Goal: Communication & Community: Answer question/provide support

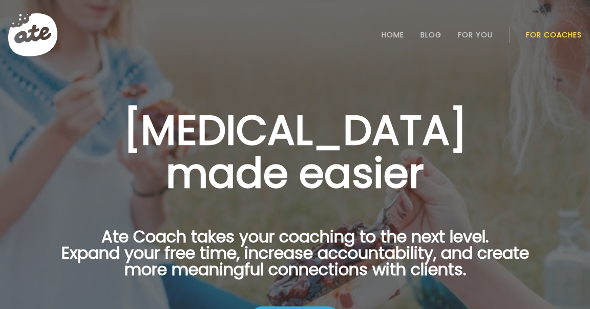
click at [548, 40] on li "For Coaches" at bounding box center [554, 35] width 56 height 25
click at [545, 34] on link "For Coaches" at bounding box center [554, 35] width 56 height 8
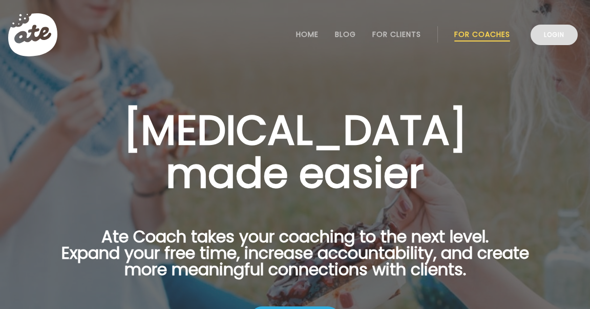
click at [542, 42] on link "Login" at bounding box center [554, 35] width 47 height 20
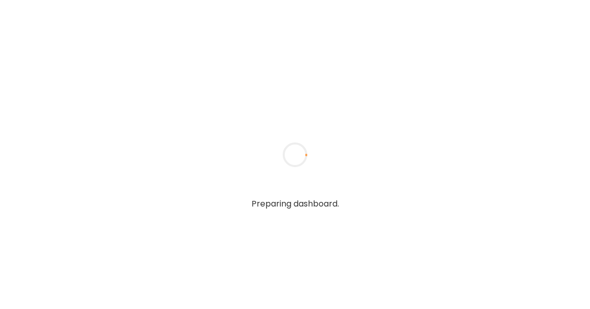
type textarea "**********"
type input "**********"
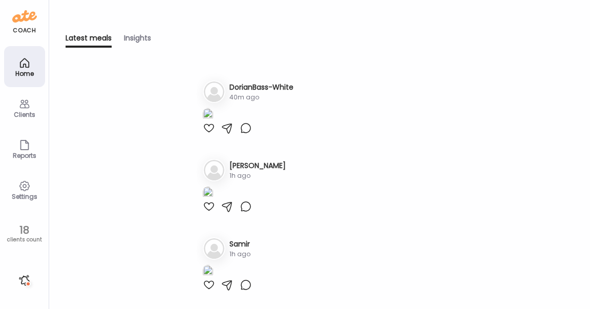
click at [27, 108] on icon at bounding box center [24, 104] width 12 height 12
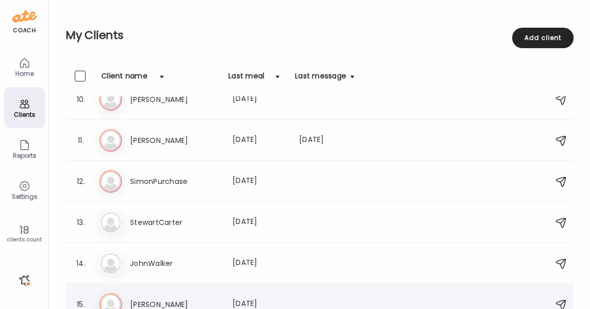
scroll to position [371, 0]
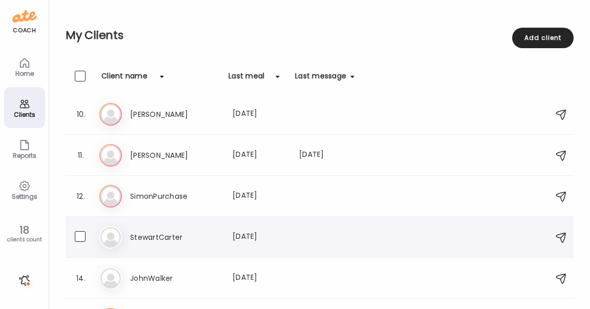
click at [181, 237] on h3 "StewartCarter" at bounding box center [175, 237] width 90 height 12
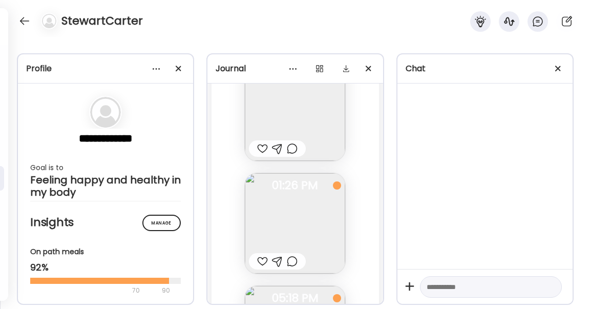
scroll to position [9622, 0]
click at [26, 24] on div at bounding box center [24, 21] width 16 height 16
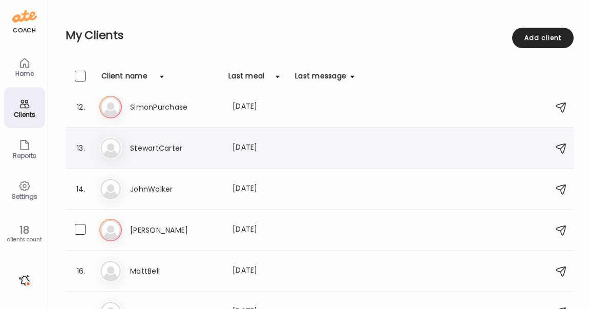
scroll to position [443, 0]
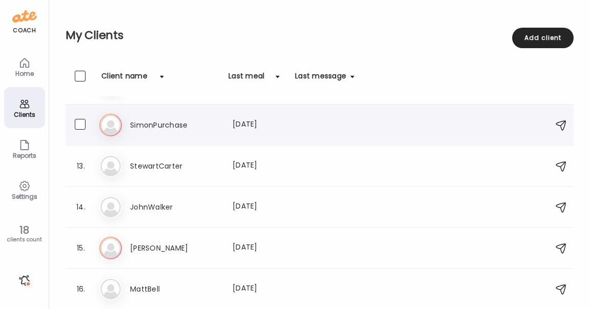
click at [152, 130] on h3 "SimonPurchase" at bounding box center [175, 125] width 90 height 12
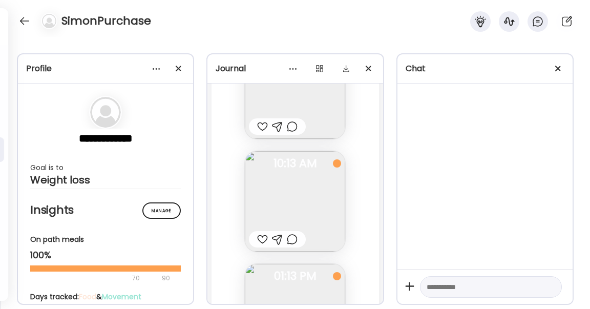
scroll to position [17689, 0]
click at [291, 263] on img at bounding box center [295, 313] width 100 height 100
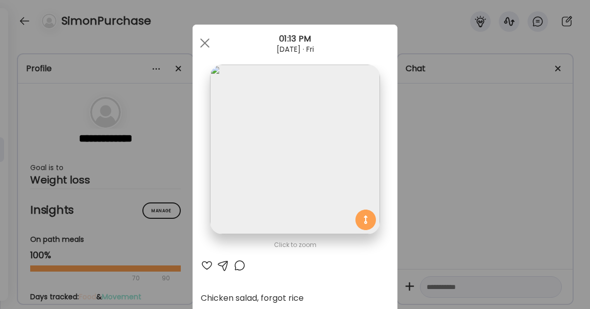
click at [240, 267] on div at bounding box center [240, 265] width 12 height 12
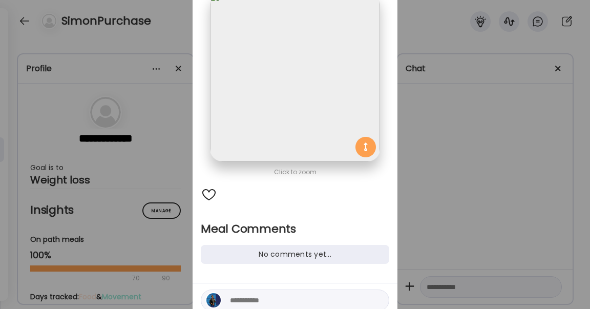
scroll to position [112, 0]
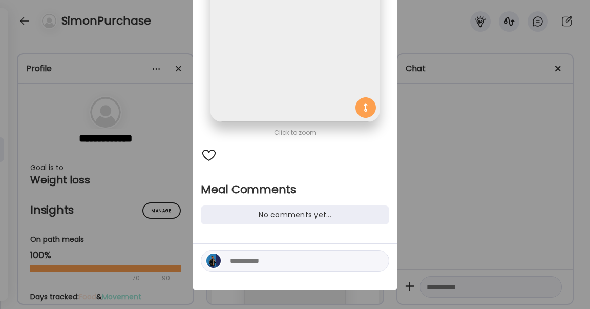
click at [257, 255] on textarea at bounding box center [299, 261] width 138 height 12
paste textarea "**********"
type textarea "**********"
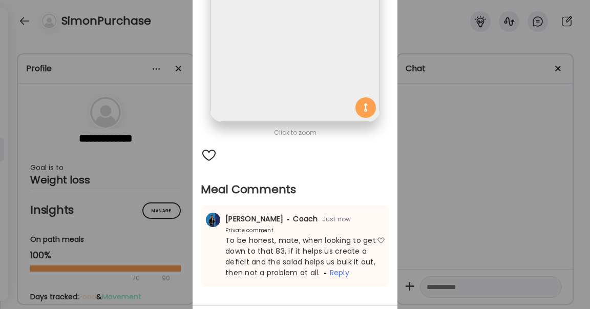
click at [444, 150] on div "Ate Coach Dashboard Wahoo! It’s official Take a moment to set up your Coach Pro…" at bounding box center [295, 154] width 590 height 309
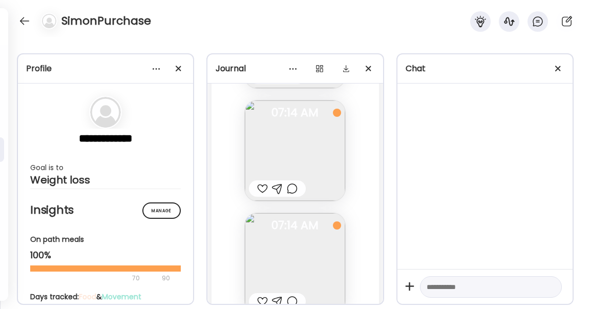
scroll to position [16180, 0]
click at [27, 22] on div at bounding box center [24, 21] width 16 height 16
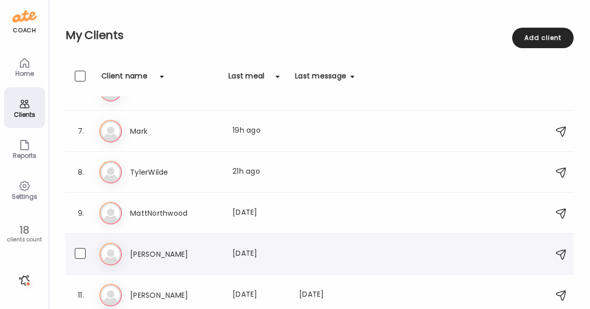
scroll to position [311, 0]
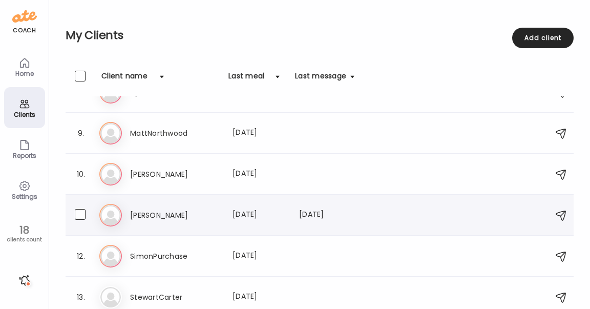
click at [142, 212] on h3 "[PERSON_NAME]" at bounding box center [175, 215] width 90 height 12
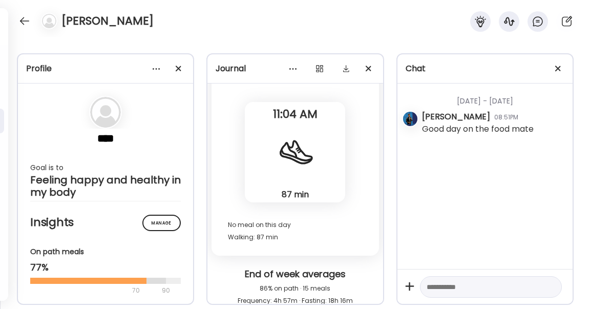
scroll to position [15527, 0]
click at [27, 15] on div at bounding box center [24, 21] width 16 height 16
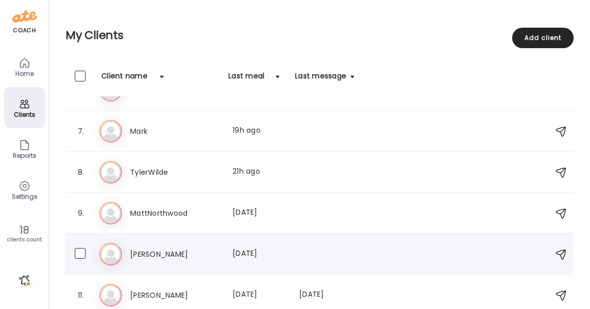
click at [176, 251] on h3 "[PERSON_NAME]" at bounding box center [175, 254] width 90 height 12
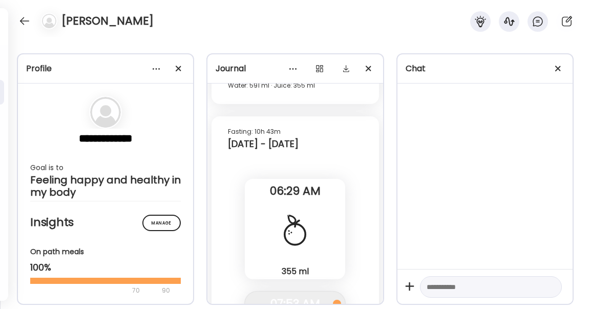
scroll to position [24334, 0]
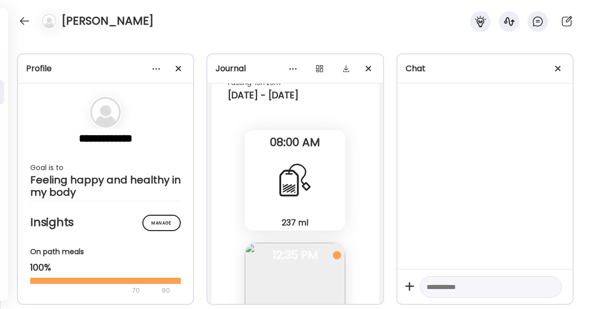
scroll to position [24214, 0]
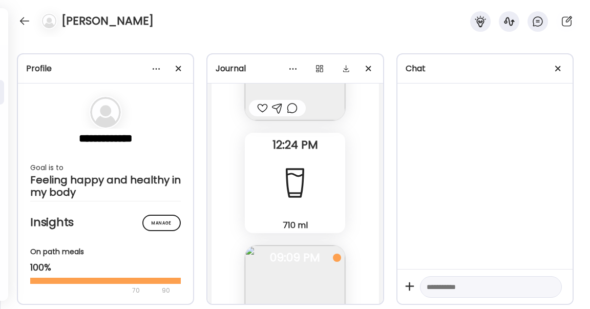
scroll to position [23747, 0]
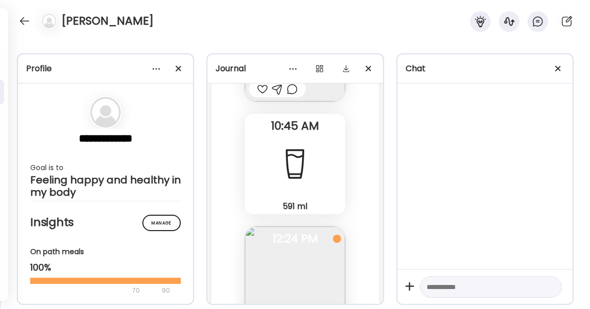
scroll to position [23544, 0]
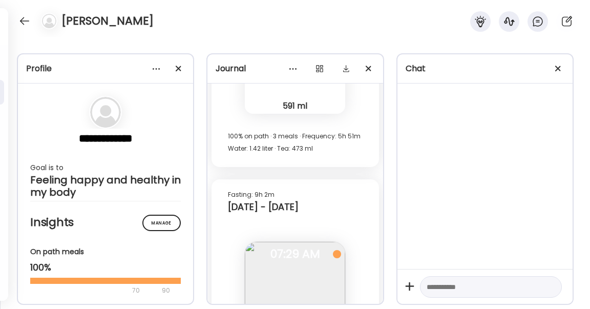
scroll to position [23300, 0]
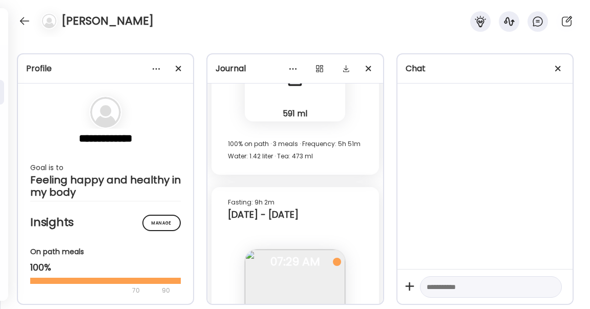
click at [23, 18] on div at bounding box center [24, 21] width 16 height 16
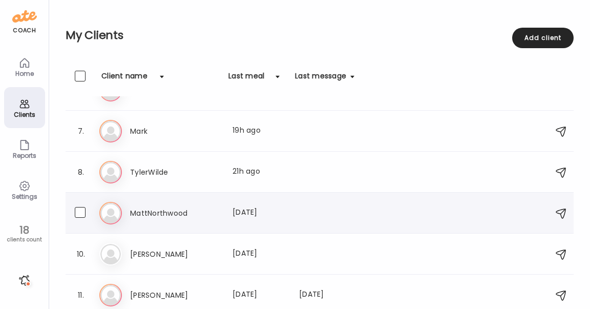
click at [154, 213] on h3 "MattNorthwood" at bounding box center [175, 213] width 90 height 12
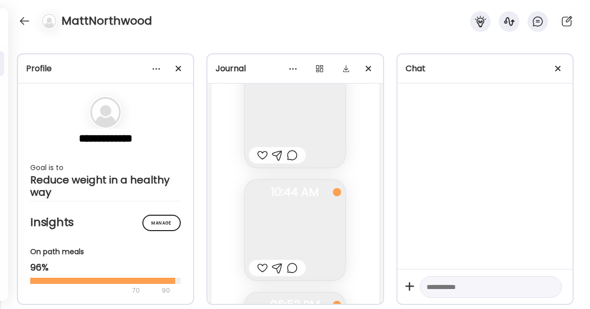
scroll to position [14953, 0]
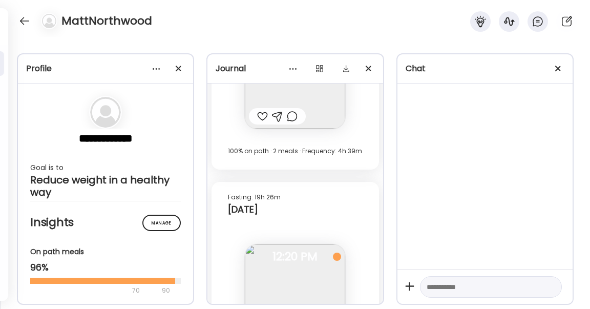
click at [311, 244] on img at bounding box center [295, 294] width 100 height 100
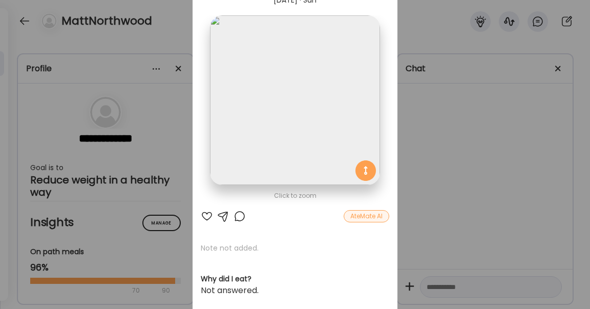
scroll to position [47, 0]
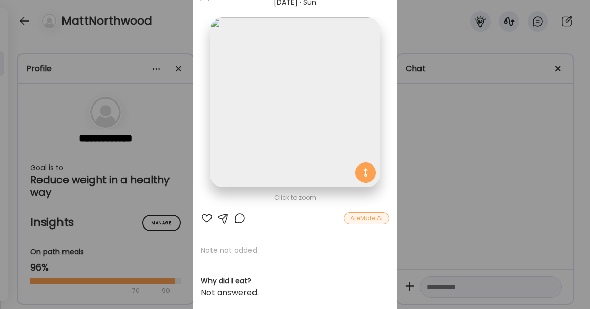
click at [243, 217] on div at bounding box center [240, 218] width 12 height 12
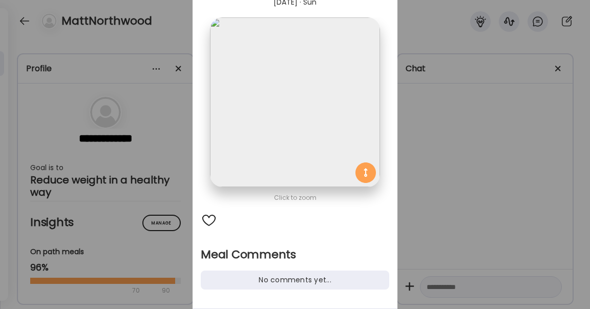
click at [265, 278] on div "No comments yet..." at bounding box center [295, 279] width 188 height 19
click at [274, 278] on div "No comments yet..." at bounding box center [295, 279] width 188 height 19
click at [271, 278] on div "No comments yet..." at bounding box center [295, 279] width 188 height 19
click at [278, 282] on div "No comments yet..." at bounding box center [295, 279] width 188 height 19
click at [278, 281] on div "No comments yet..." at bounding box center [295, 279] width 188 height 19
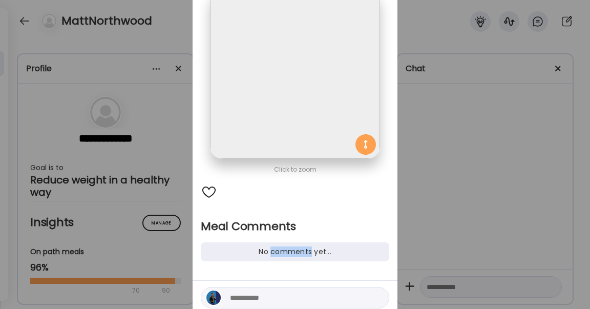
scroll to position [113, 0]
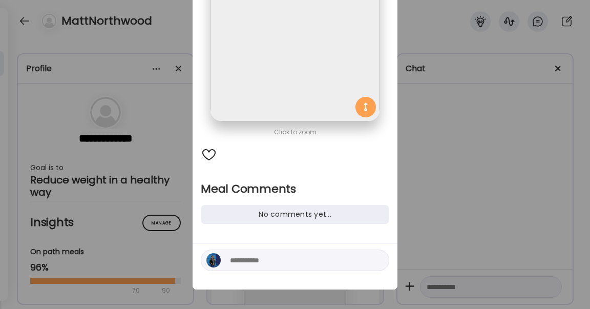
click at [248, 273] on div at bounding box center [295, 266] width 205 height 46
click at [248, 265] on textarea at bounding box center [299, 260] width 138 height 12
click at [346, 267] on div at bounding box center [295, 260] width 188 height 22
click at [288, 265] on textarea at bounding box center [299, 260] width 138 height 12
paste textarea "**********"
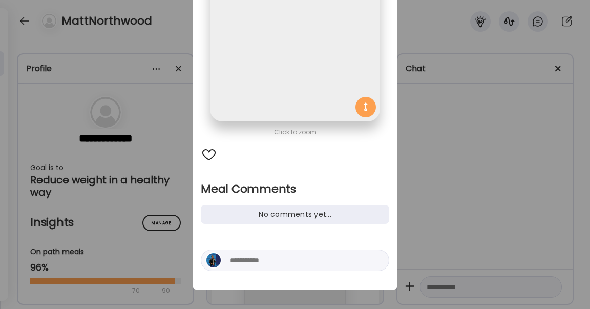
type textarea "**********"
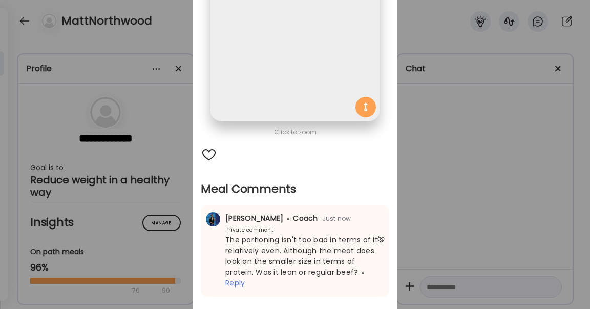
click at [501, 195] on div "Ate Coach Dashboard Wahoo! It’s official Take a moment to set up your Coach Pro…" at bounding box center [295, 154] width 590 height 309
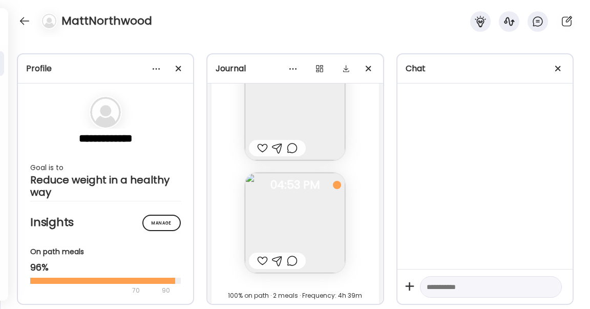
scroll to position [14781, 0]
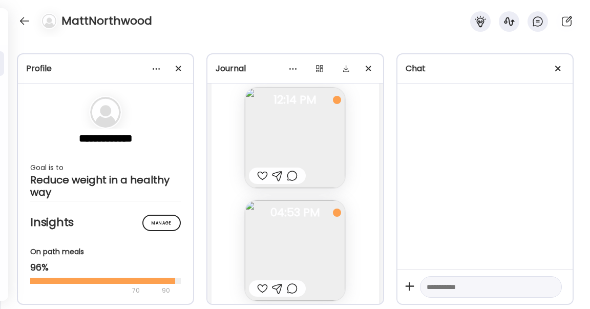
click at [268, 200] on img at bounding box center [295, 250] width 100 height 100
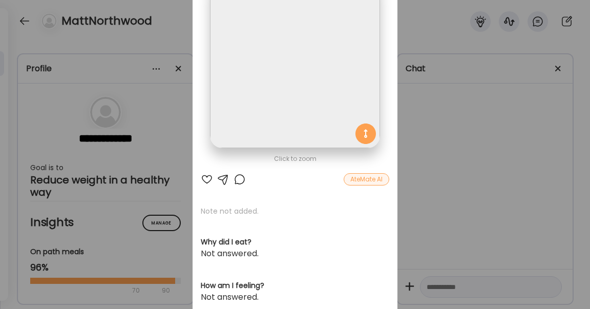
scroll to position [77, 0]
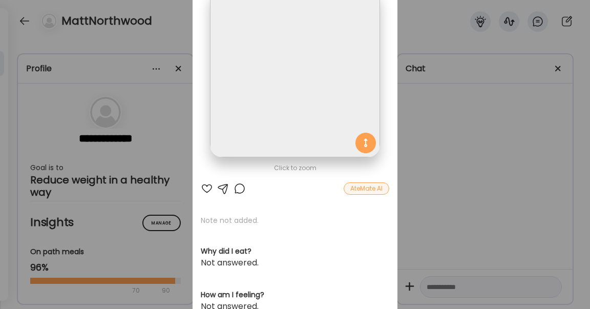
click at [431, 138] on div "Ate Coach Dashboard Wahoo! It’s official Take a moment to set up your Coach Pro…" at bounding box center [295, 154] width 590 height 309
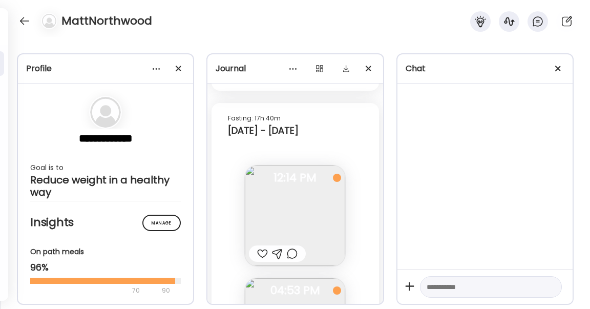
scroll to position [14710, 0]
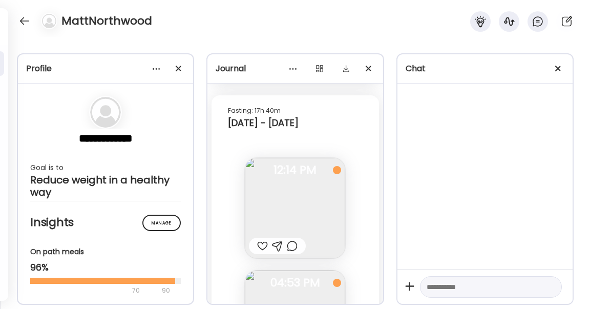
click at [282, 158] on img at bounding box center [295, 208] width 100 height 100
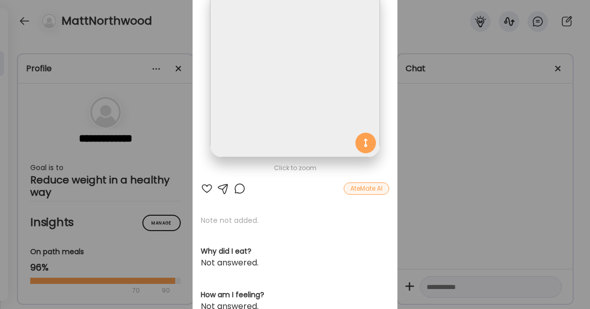
click at [241, 188] on div at bounding box center [240, 188] width 12 height 12
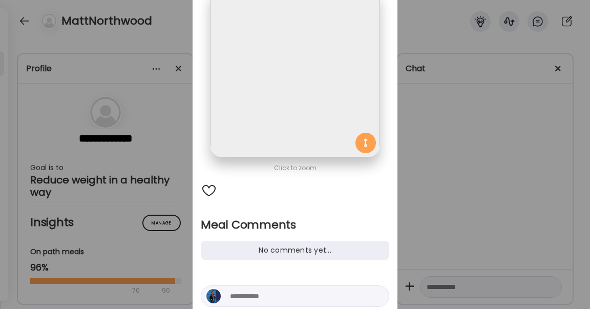
click at [258, 295] on textarea at bounding box center [299, 296] width 138 height 12
paste textarea "**********"
type textarea "**********"
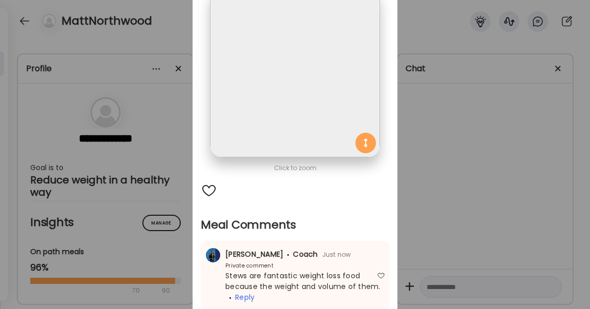
click at [554, 241] on div "Ate Coach Dashboard Wahoo! It’s official Take a moment to set up your Coach Pro…" at bounding box center [295, 154] width 590 height 309
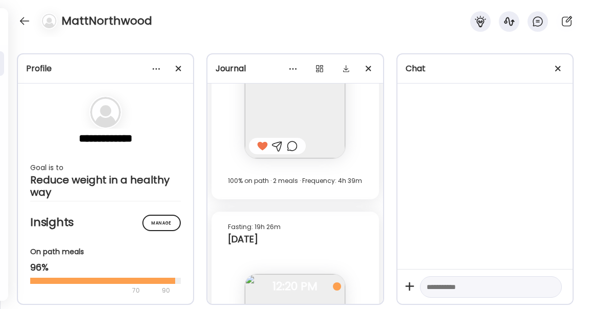
scroll to position [14911, 0]
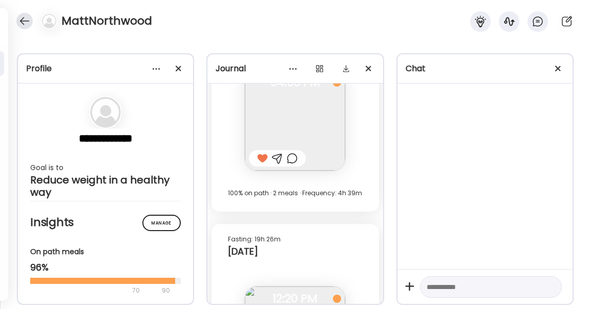
click at [25, 27] on div at bounding box center [24, 21] width 16 height 16
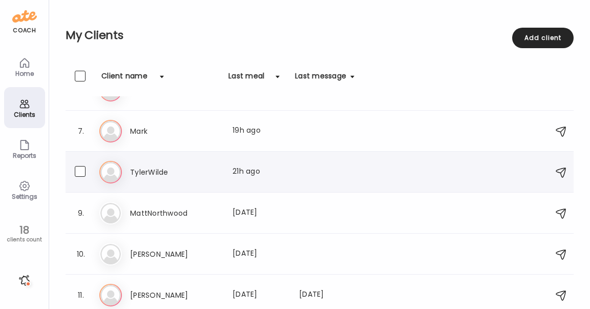
click at [172, 170] on h3 "TylerWilde" at bounding box center [175, 172] width 90 height 12
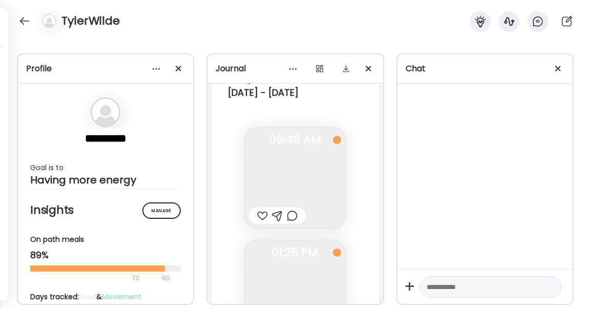
scroll to position [17788, 0]
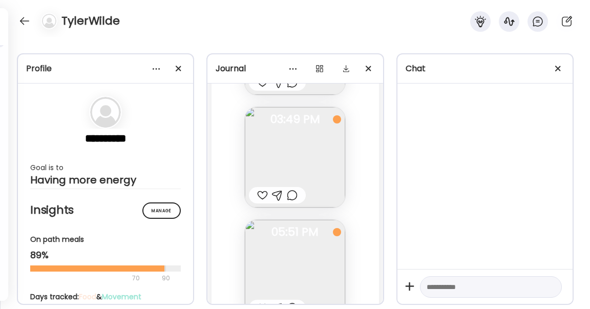
click at [308, 220] on img at bounding box center [295, 270] width 100 height 100
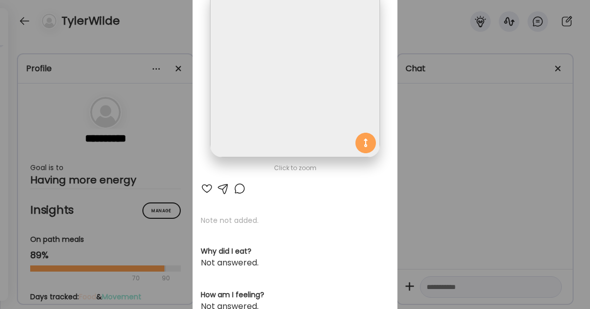
click at [411, 159] on div "Ate Coach Dashboard Wahoo! It’s official Take a moment to set up your Coach Pro…" at bounding box center [295, 154] width 590 height 309
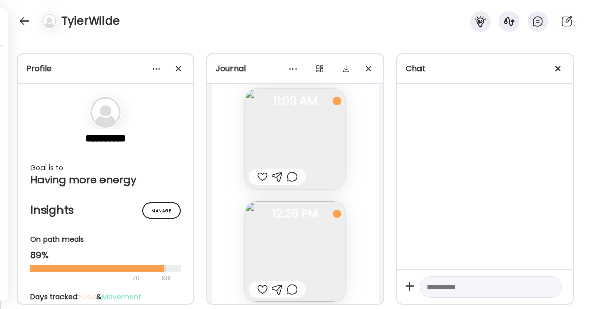
scroll to position [17592, 0]
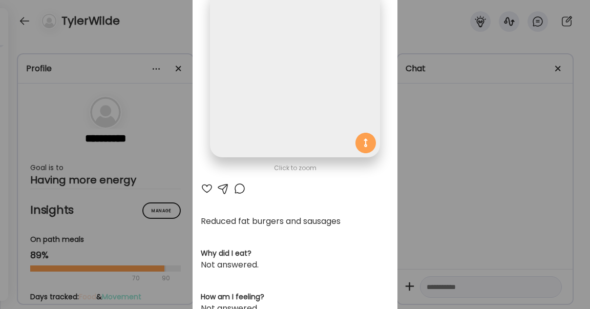
scroll to position [24, 0]
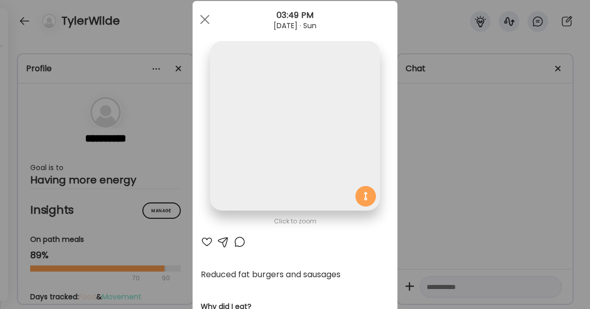
click at [408, 187] on div "Ate Coach Dashboard Wahoo! It’s official Take a moment to set up your Coach Pro…" at bounding box center [295, 154] width 590 height 309
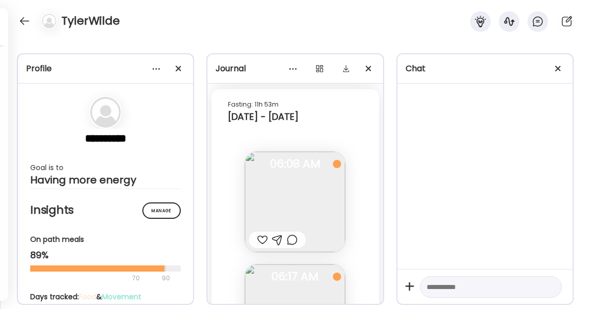
scroll to position [16067, 0]
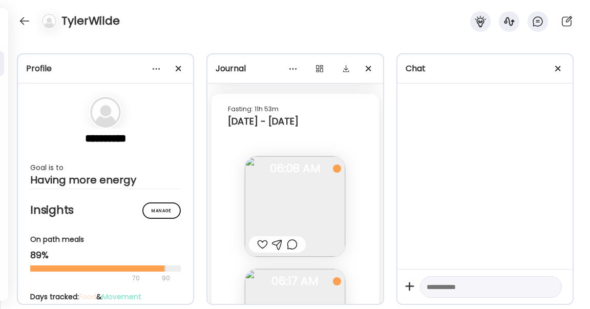
click at [23, 12] on div "TylerWilde" at bounding box center [295, 18] width 590 height 37
click at [25, 23] on div at bounding box center [24, 21] width 16 height 16
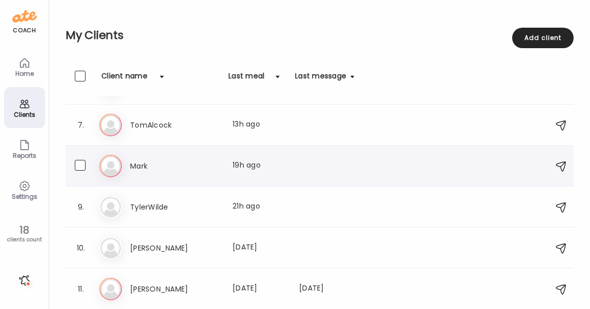
scroll to position [224, 0]
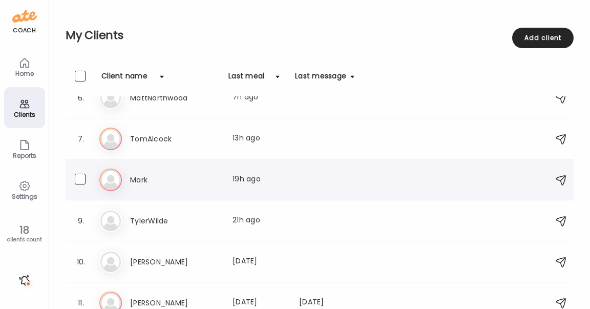
click at [131, 178] on h3 "Mark" at bounding box center [175, 180] width 90 height 12
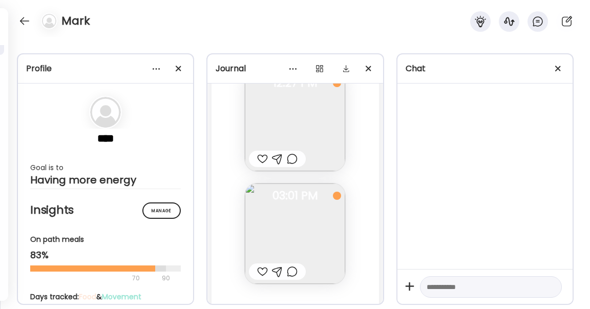
scroll to position [9021, 0]
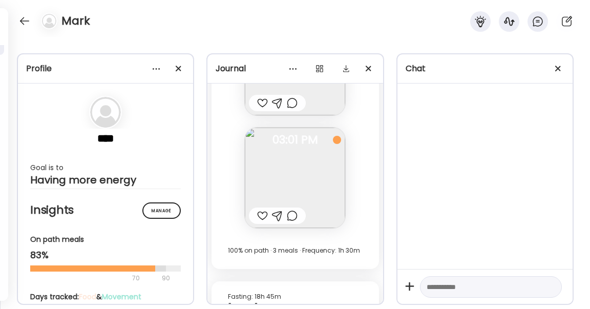
click at [317, 157] on img at bounding box center [295, 178] width 100 height 100
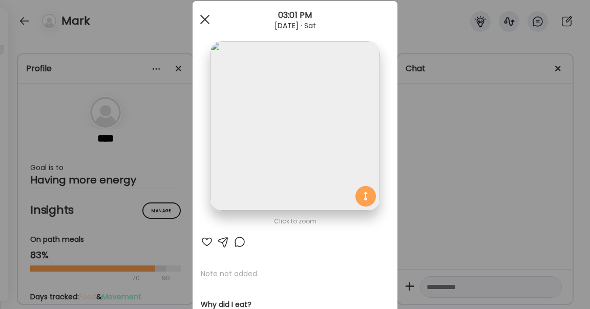
click at [207, 17] on div at bounding box center [205, 19] width 20 height 20
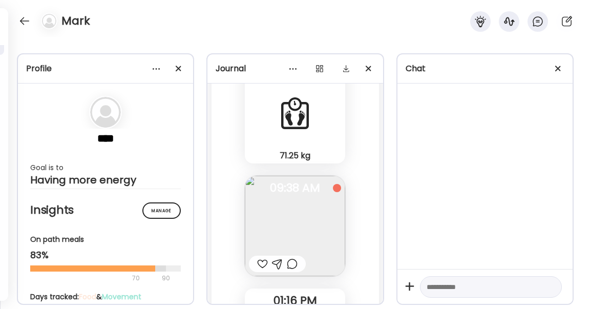
scroll to position [7858, 0]
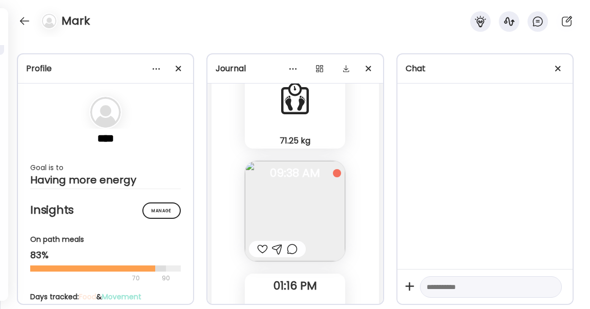
click at [301, 182] on img at bounding box center [295, 211] width 100 height 100
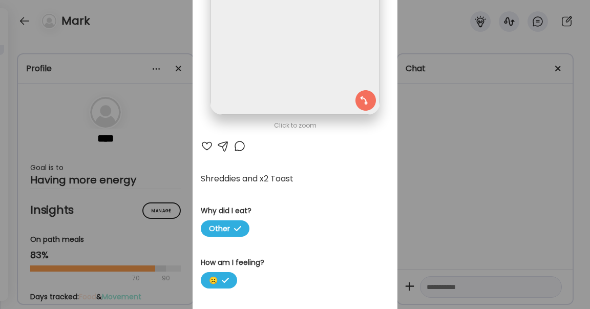
scroll to position [102, 0]
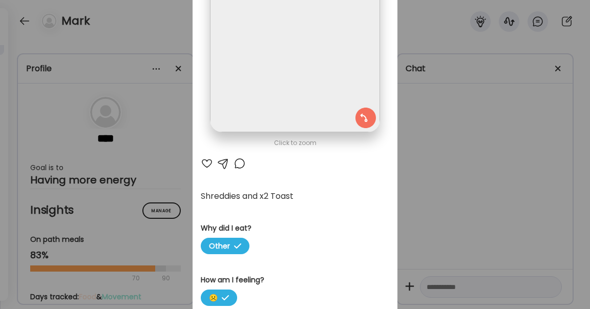
click at [241, 162] on div at bounding box center [240, 163] width 12 height 12
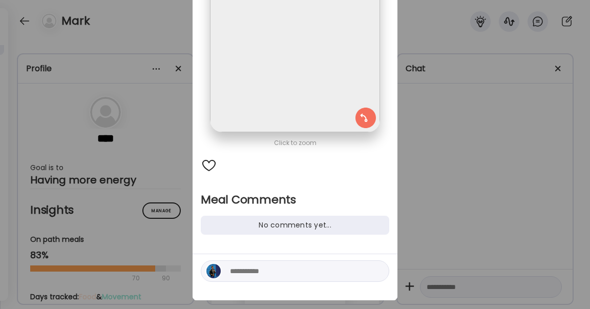
click at [246, 270] on textarea at bounding box center [299, 271] width 138 height 12
paste textarea "**********"
type textarea "**********"
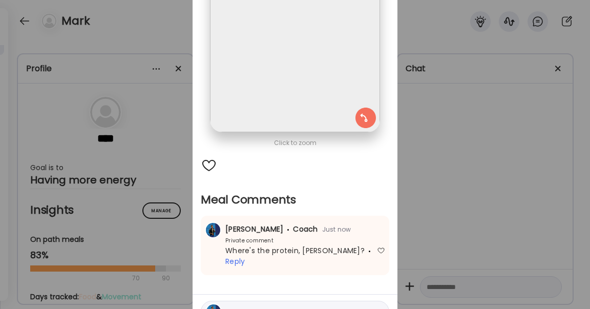
click at [318, 228] on span "Just now" at bounding box center [334, 229] width 33 height 9
click at [252, 233] on span "[PERSON_NAME] Coach" at bounding box center [271, 229] width 93 height 10
click at [237, 239] on div "Private comment" at bounding box center [239, 241] width 69 height 8
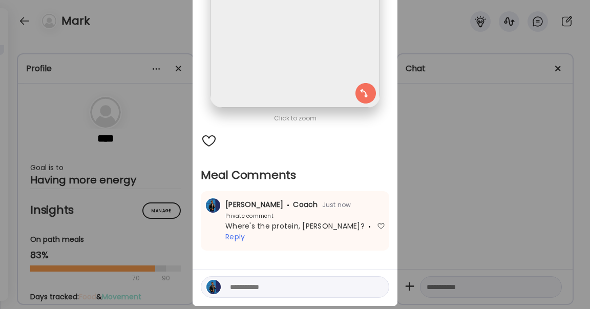
scroll to position [148, 0]
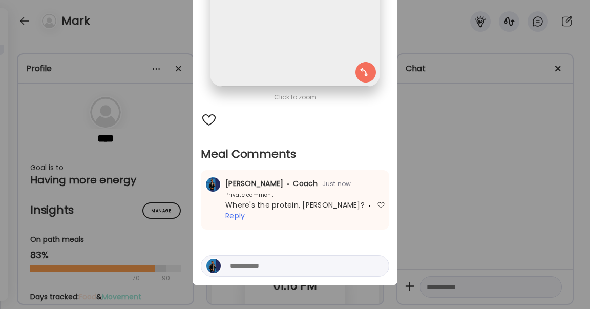
click at [276, 260] on textarea at bounding box center [299, 266] width 138 height 12
type textarea "******"
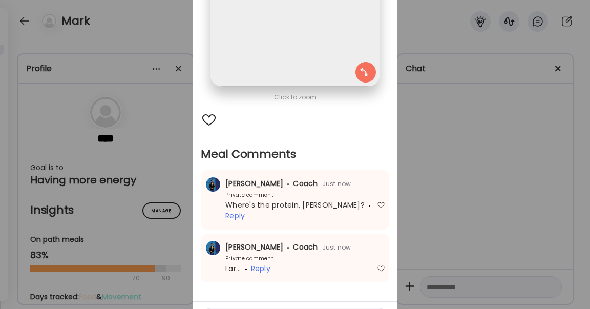
click at [485, 222] on div "Ate Coach Dashboard Wahoo! It’s official Take a moment to set up your Coach Pro…" at bounding box center [295, 154] width 590 height 309
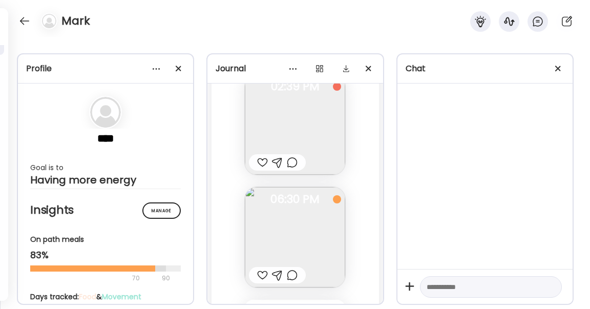
scroll to position [8149, 0]
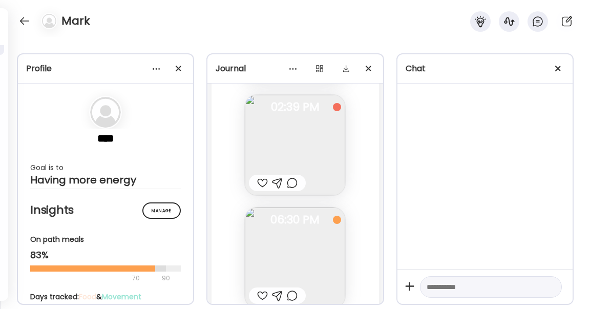
click at [313, 139] on img at bounding box center [295, 145] width 100 height 100
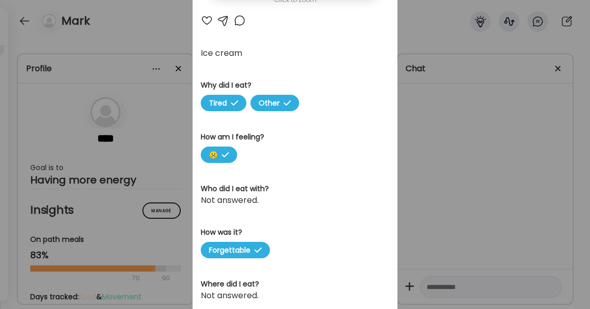
scroll to position [268, 0]
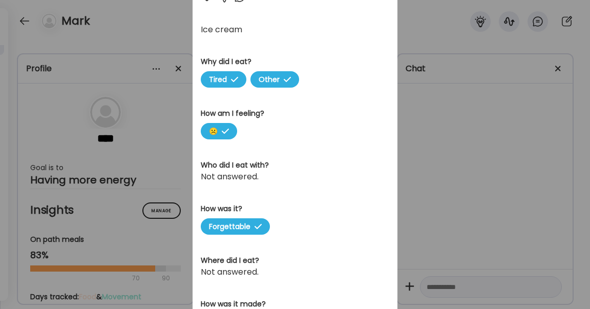
click at [434, 181] on div "Ate Coach Dashboard Wahoo! It’s official Take a moment to set up your Coach Pro…" at bounding box center [295, 154] width 590 height 309
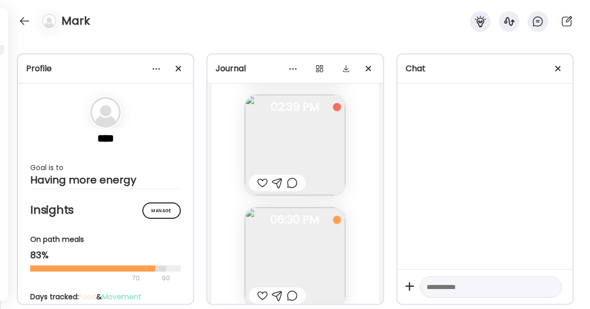
click at [271, 228] on img at bounding box center [295, 257] width 100 height 100
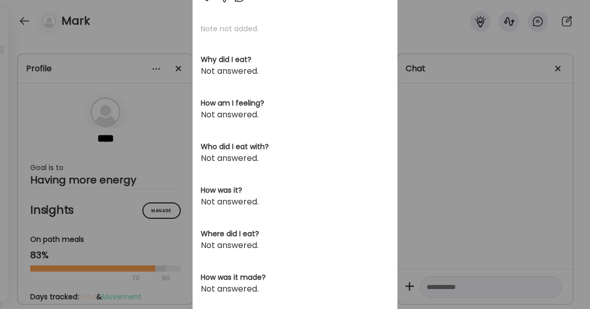
click at [426, 172] on div "Ate Coach Dashboard Wahoo! It’s official Take a moment to set up your Coach Pro…" at bounding box center [295, 154] width 590 height 309
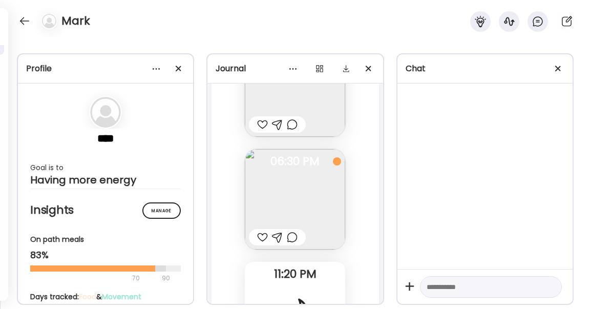
scroll to position [8265, 0]
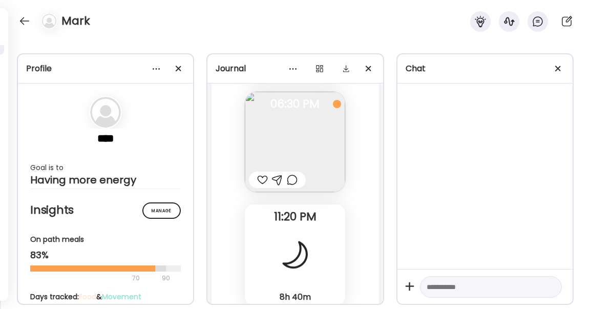
click at [303, 115] on img at bounding box center [295, 142] width 100 height 100
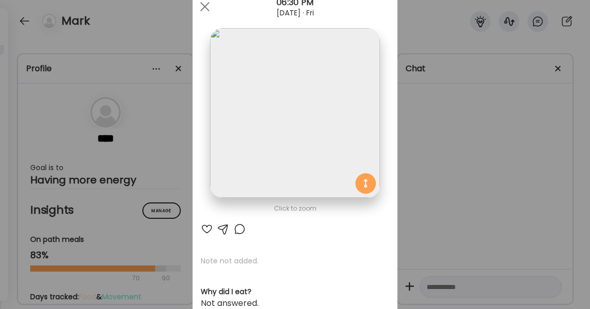
scroll to position [27, 0]
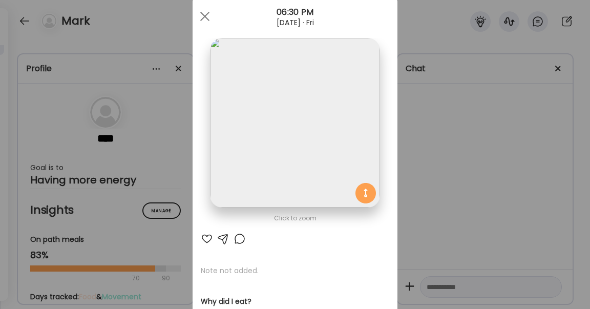
click at [244, 236] on div at bounding box center [240, 239] width 12 height 12
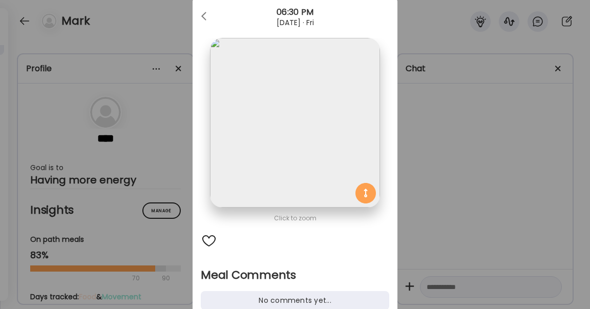
click at [250, 294] on div "No comments yet..." at bounding box center [295, 300] width 188 height 19
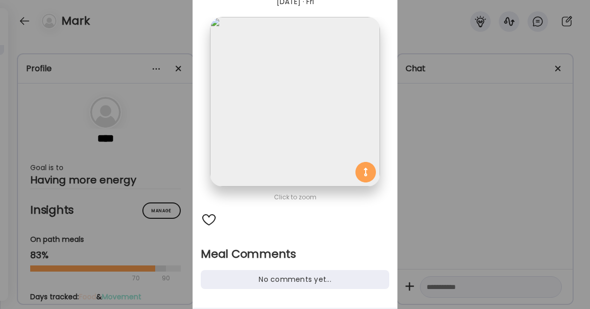
scroll to position [76, 0]
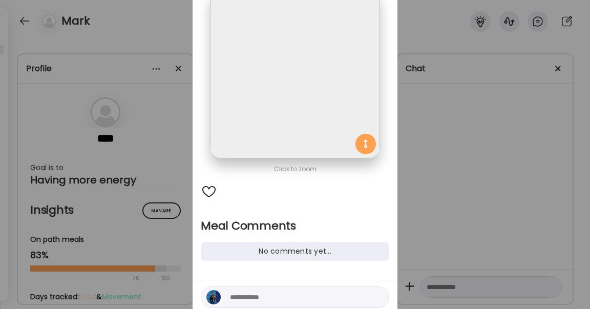
click at [260, 296] on textarea at bounding box center [299, 297] width 138 height 12
paste textarea "**********"
type textarea "**********"
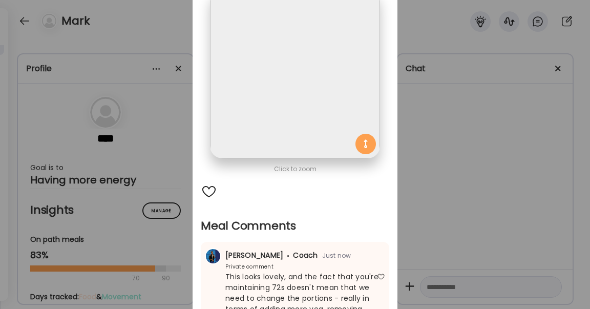
click at [424, 228] on div "Ate Coach Dashboard Wahoo! It’s official Take a moment to set up your Coach Pro…" at bounding box center [295, 154] width 590 height 309
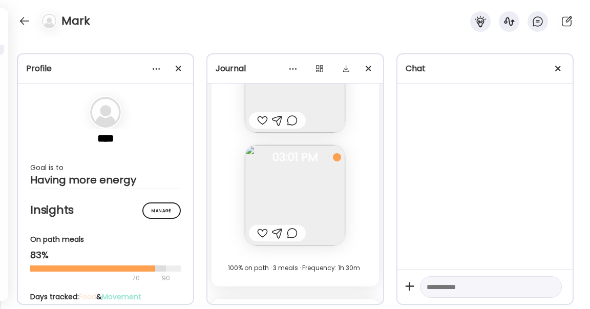
scroll to position [9048, 0]
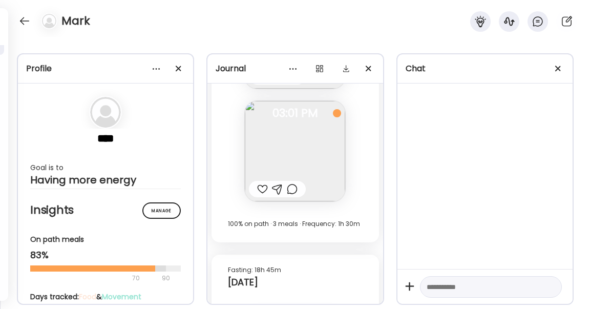
click at [283, 134] on img at bounding box center [295, 151] width 100 height 100
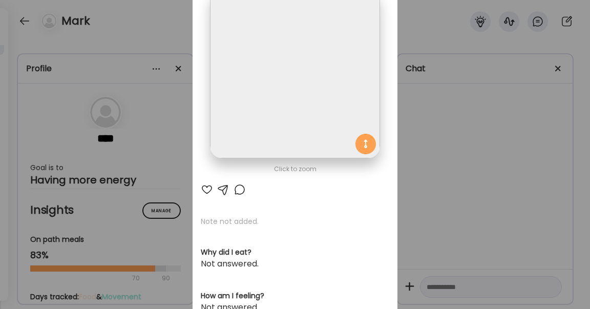
click at [208, 185] on div at bounding box center [207, 189] width 12 height 12
click at [456, 171] on div "Ate Coach Dashboard Wahoo! It’s official Take a moment to set up your Coach Pro…" at bounding box center [295, 154] width 590 height 309
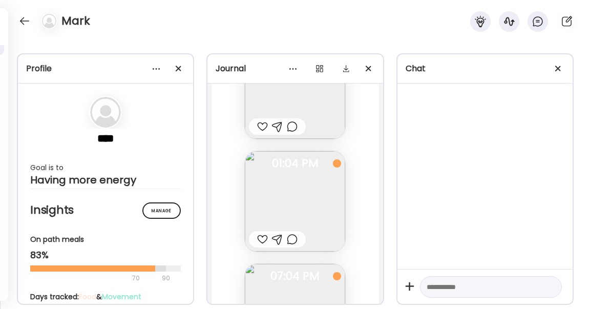
scroll to position [9645, 0]
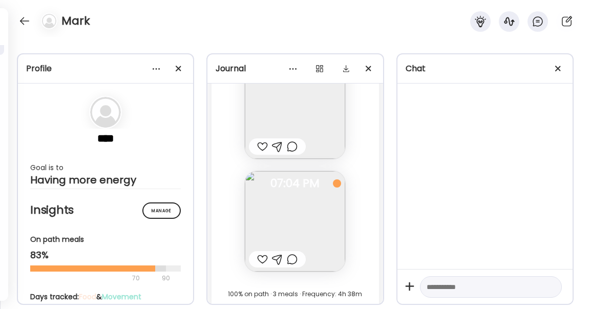
click at [295, 201] on img at bounding box center [295, 221] width 100 height 100
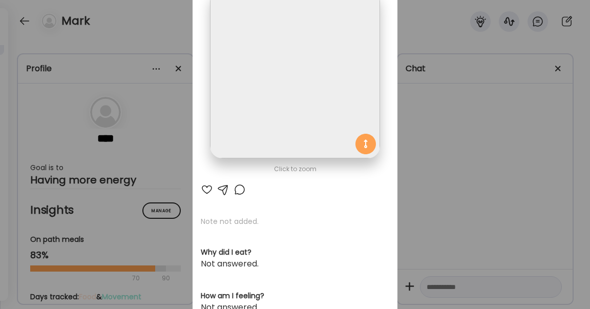
click at [445, 144] on div "Ate Coach Dashboard Wahoo! It’s official Take a moment to set up your Coach Pro…" at bounding box center [295, 154] width 590 height 309
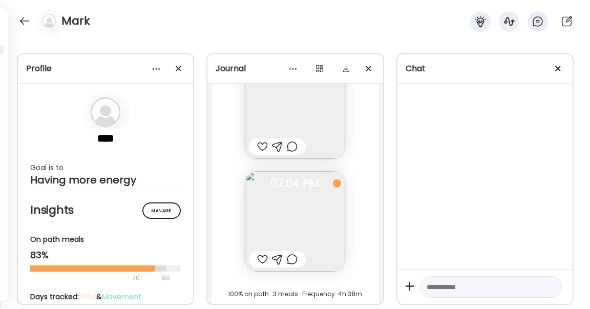
scroll to position [9527, 0]
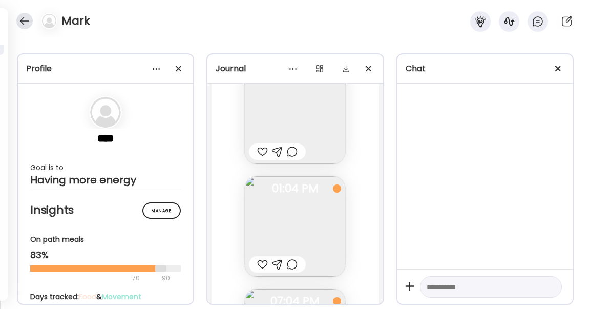
click at [31, 22] on div at bounding box center [24, 21] width 16 height 16
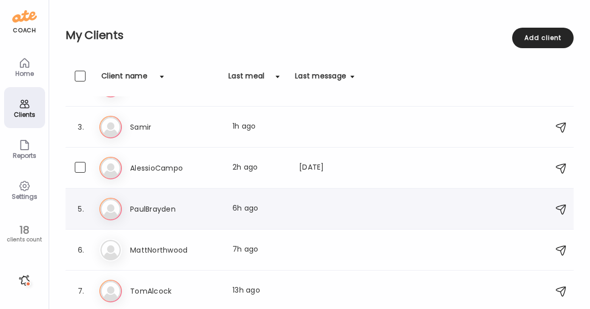
scroll to position [69, 0]
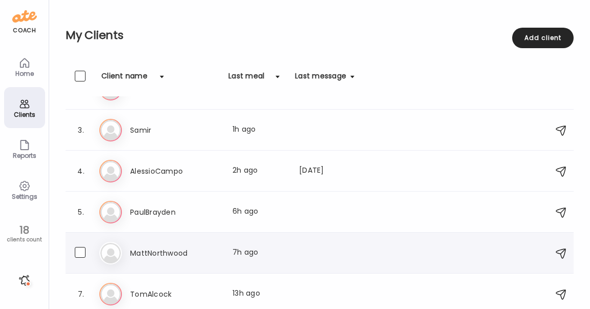
click at [175, 253] on h3 "MattNorthwood" at bounding box center [175, 253] width 90 height 12
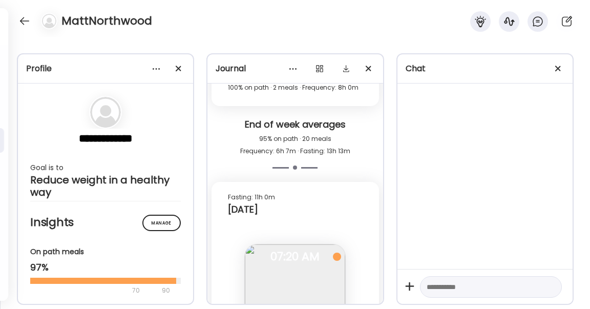
scroll to position [15344, 0]
click at [303, 245] on img at bounding box center [295, 295] width 100 height 100
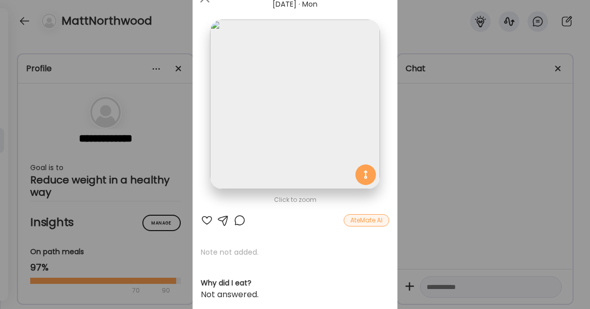
scroll to position [45, 0]
click at [446, 145] on div "Ate Coach Dashboard Wahoo! It’s official Take a moment to set up your Coach Pro…" at bounding box center [295, 154] width 590 height 309
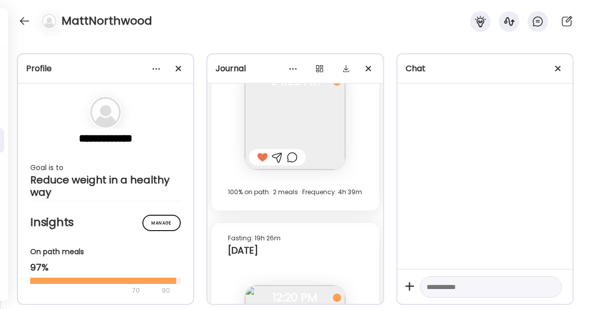
scroll to position [14911, 0]
click at [27, 16] on div at bounding box center [24, 21] width 16 height 16
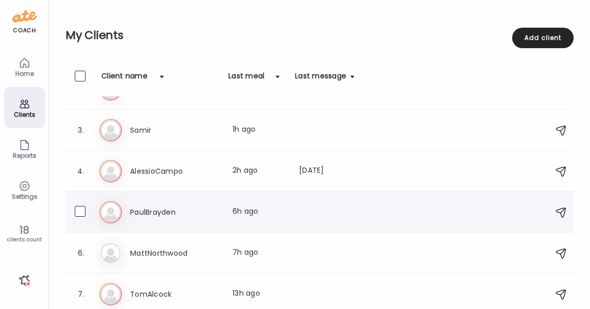
click at [170, 213] on h3 "PaulBrayden" at bounding box center [175, 212] width 90 height 12
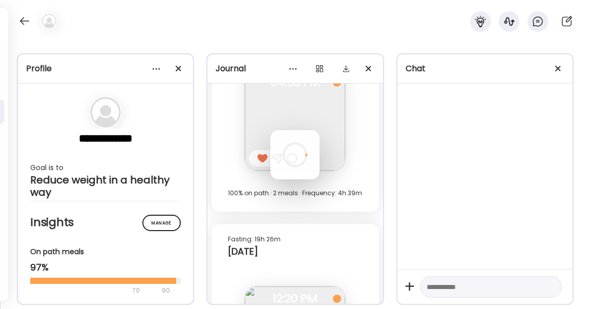
scroll to position [3231, 0]
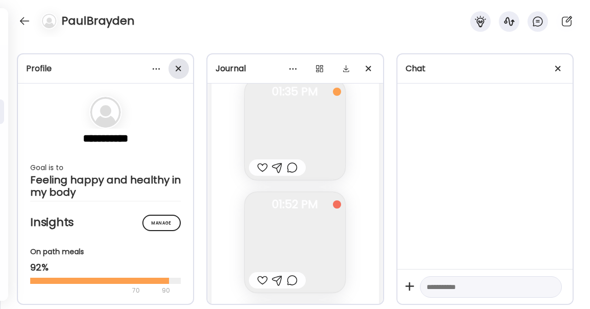
click at [177, 71] on div at bounding box center [179, 68] width 20 height 20
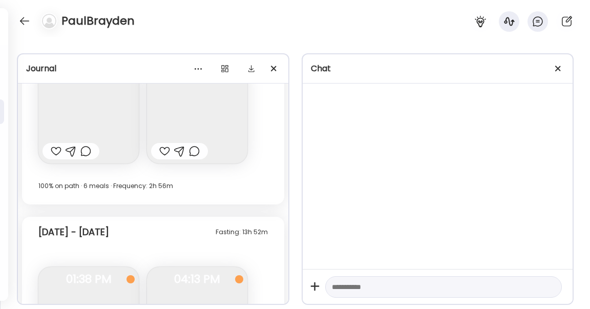
scroll to position [12588, 0]
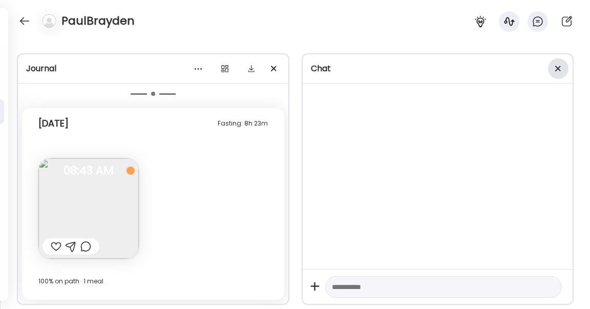
click at [556, 66] on div at bounding box center [558, 68] width 20 height 20
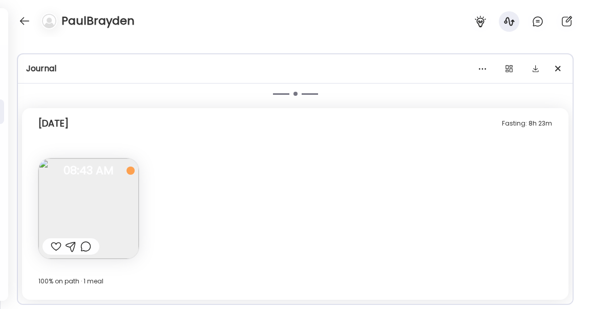
click at [556, 69] on div at bounding box center [558, 68] width 20 height 20
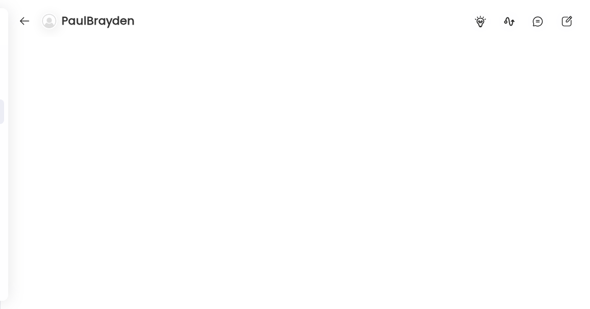
scroll to position [21675, 0]
click at [25, 19] on div at bounding box center [24, 21] width 16 height 16
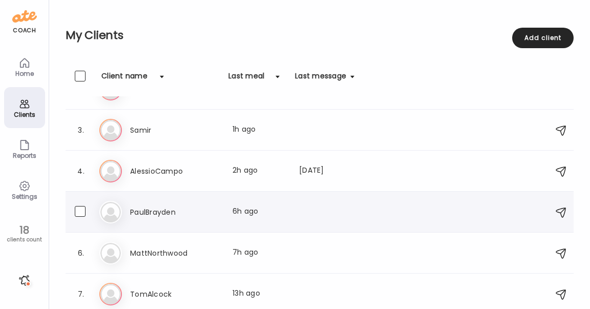
click at [178, 206] on h3 "PaulBrayden" at bounding box center [175, 212] width 90 height 12
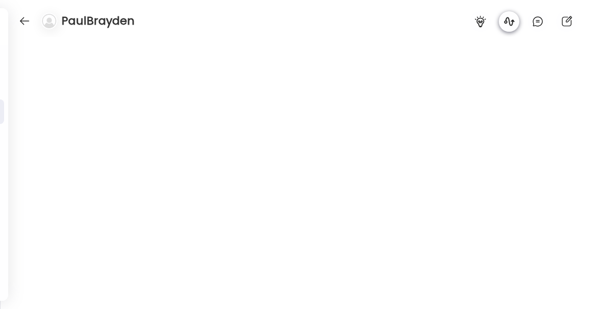
click at [509, 22] on icon at bounding box center [509, 21] width 10 height 9
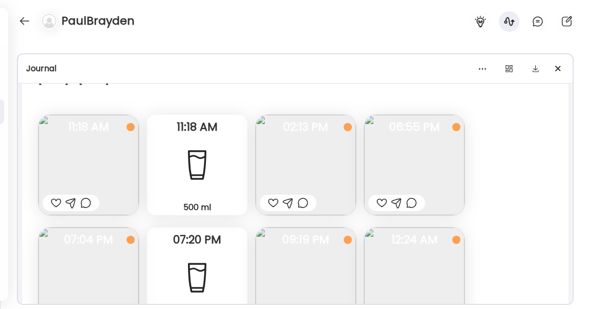
scroll to position [7759, 0]
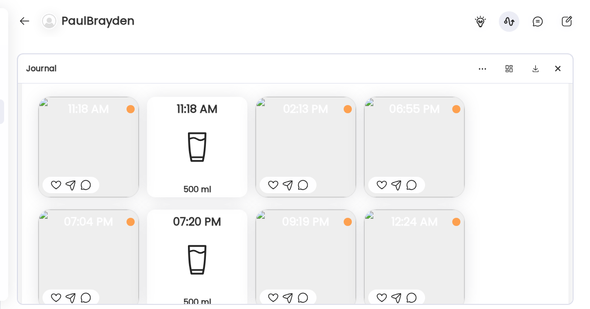
click at [377, 141] on img at bounding box center [414, 147] width 100 height 100
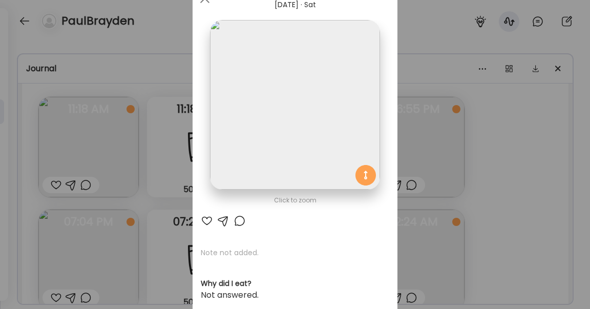
click at [518, 183] on div "Ate Coach Dashboard Wahoo! It’s official Take a moment to set up your Coach Pro…" at bounding box center [295, 154] width 590 height 309
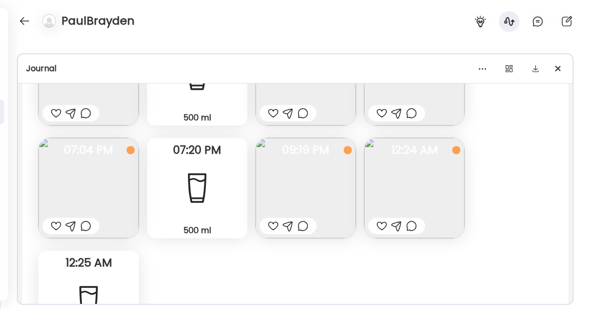
scroll to position [7837, 0]
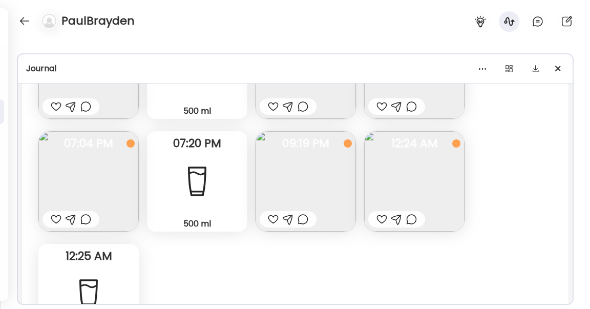
click at [311, 164] on img at bounding box center [306, 181] width 100 height 100
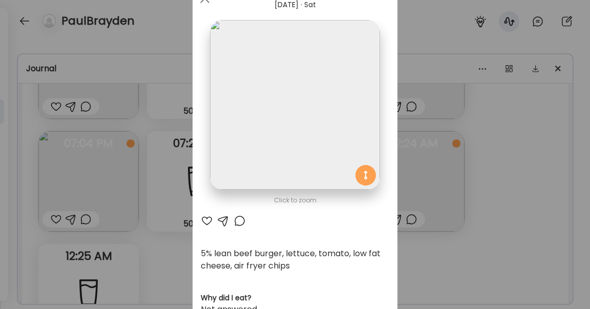
click at [209, 219] on div at bounding box center [207, 221] width 12 height 12
click at [239, 222] on div at bounding box center [240, 221] width 12 height 12
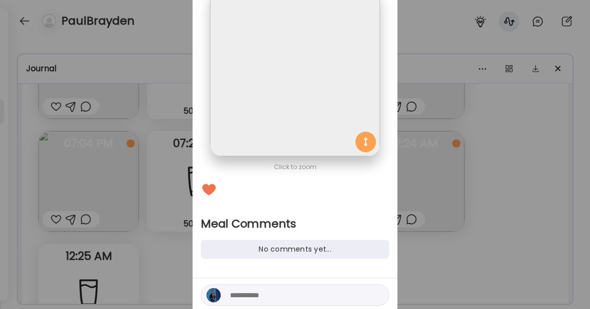
scroll to position [118, 0]
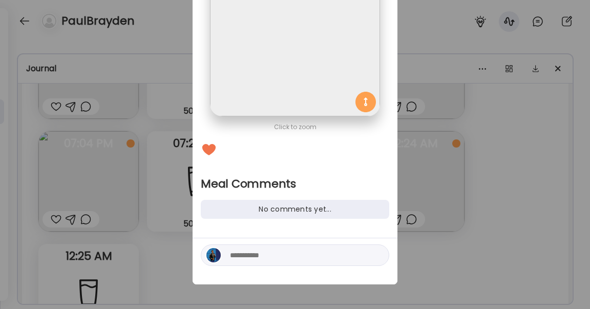
click at [245, 264] on div at bounding box center [295, 255] width 188 height 22
click at [245, 257] on textarea at bounding box center [299, 255] width 138 height 12
type textarea "**********"
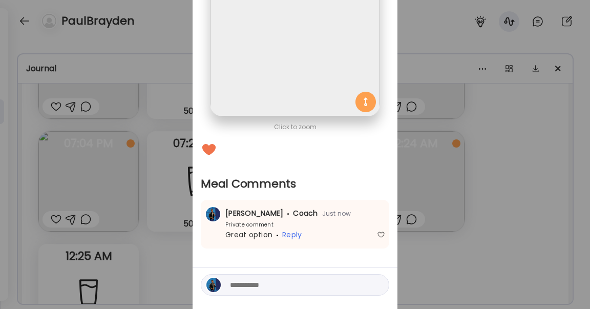
click at [432, 262] on div "Ate Coach Dashboard Wahoo! It’s official Take a moment to set up your Coach Pro…" at bounding box center [295, 154] width 590 height 309
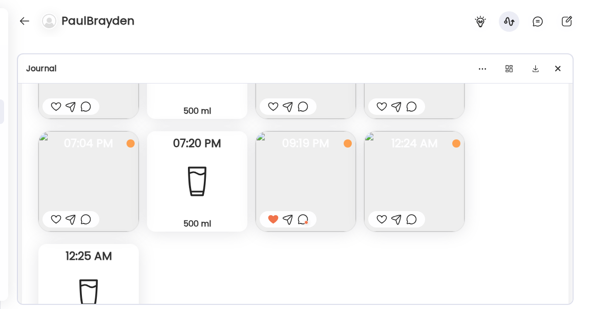
click at [314, 198] on img at bounding box center [306, 181] width 100 height 100
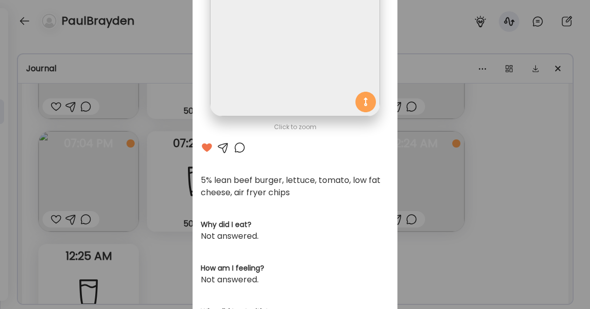
click at [441, 263] on div "Ate Coach Dashboard Wahoo! It’s official Take a moment to set up your Coach Pro…" at bounding box center [295, 154] width 590 height 309
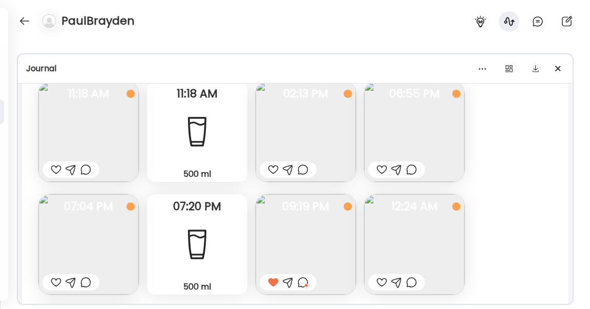
scroll to position [7772, 0]
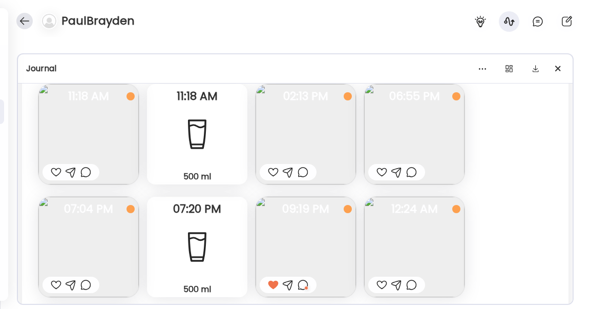
click at [24, 28] on div at bounding box center [24, 21] width 16 height 16
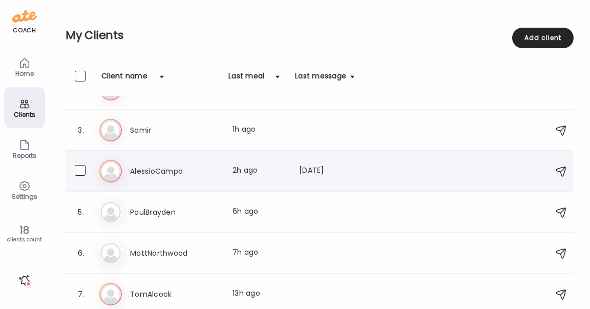
click at [173, 170] on h3 "AlessioCampo" at bounding box center [175, 171] width 90 height 12
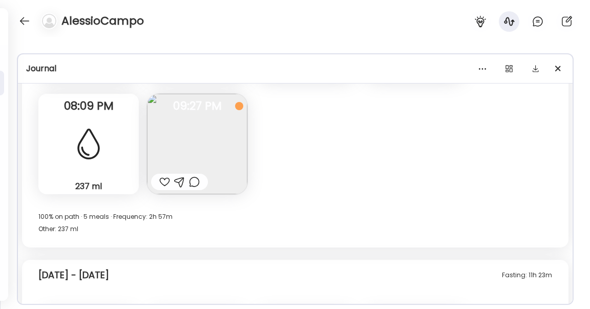
scroll to position [1236, 0]
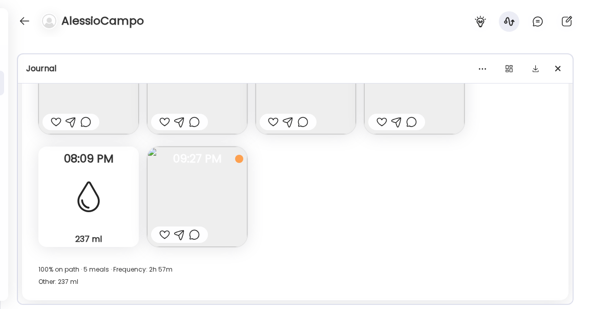
click at [220, 213] on img at bounding box center [197, 196] width 100 height 100
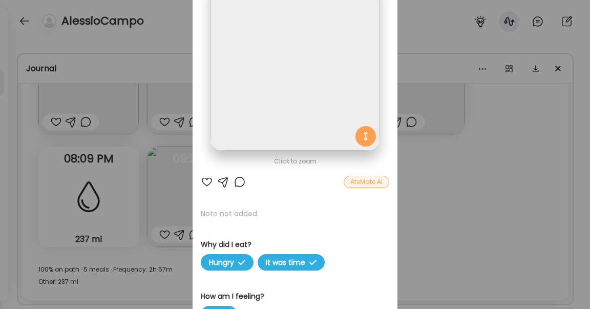
scroll to position [76, 0]
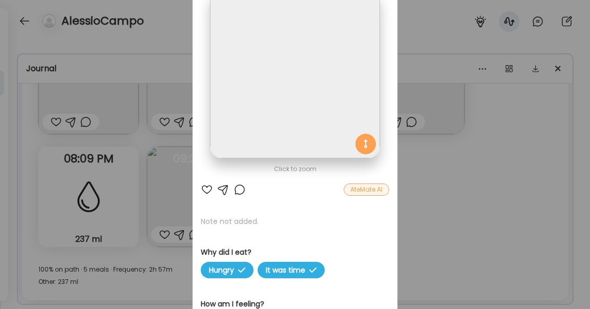
click at [473, 226] on div "Ate Coach Dashboard Wahoo! It’s official Take a moment to set up your Coach Pro…" at bounding box center [295, 154] width 590 height 309
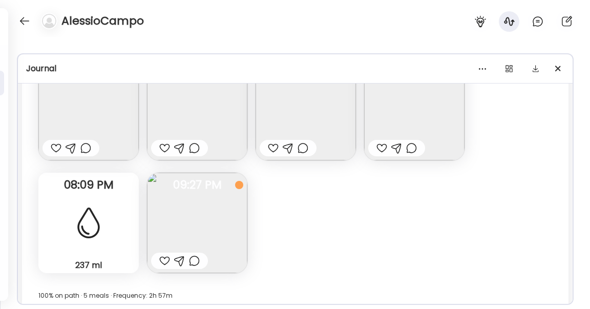
scroll to position [1209, 0]
click at [213, 219] on img at bounding box center [197, 223] width 100 height 100
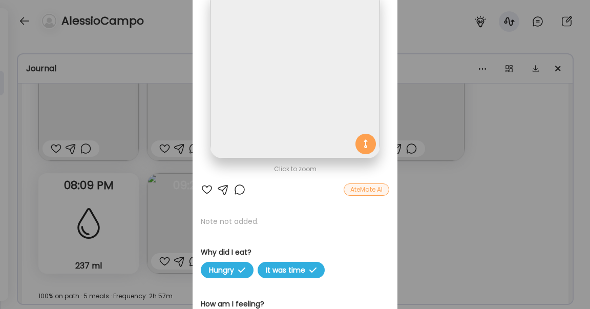
click at [438, 237] on div "Ate Coach Dashboard Wahoo! It’s official Take a moment to set up your Coach Pro…" at bounding box center [295, 154] width 590 height 309
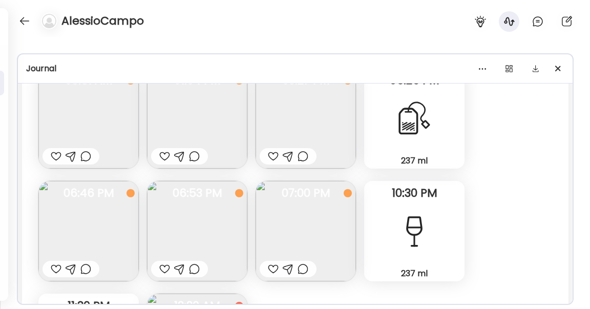
scroll to position [1527, 0]
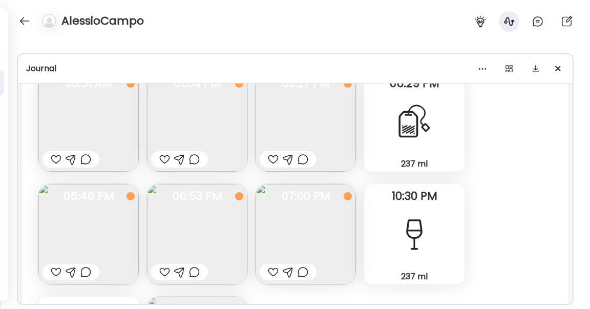
click at [191, 122] on img at bounding box center [197, 121] width 100 height 100
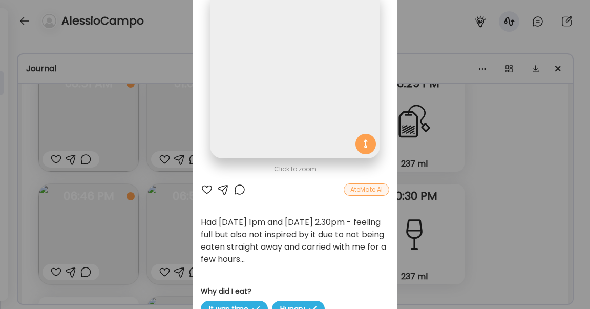
click at [484, 192] on div "Ate Coach Dashboard Wahoo! It’s official Take a moment to set up your Coach Pro…" at bounding box center [295, 154] width 590 height 309
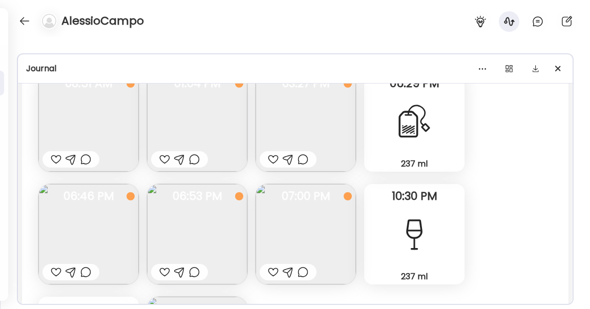
click at [113, 247] on img at bounding box center [88, 234] width 100 height 100
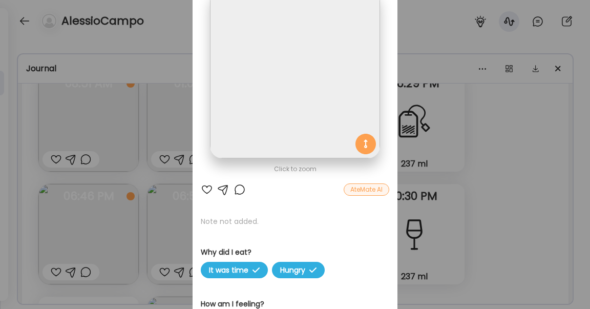
scroll to position [33, 0]
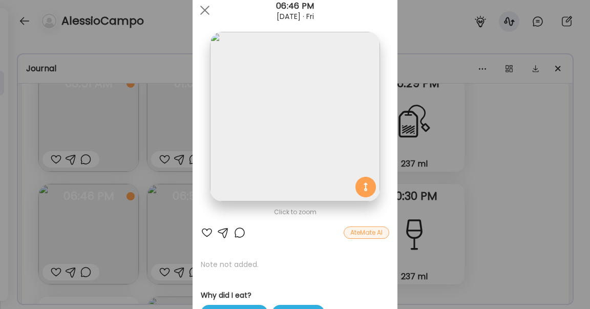
click at [498, 155] on div "Ate Coach Dashboard Wahoo! It’s official Take a moment to set up your Coach Pro…" at bounding box center [295, 154] width 590 height 309
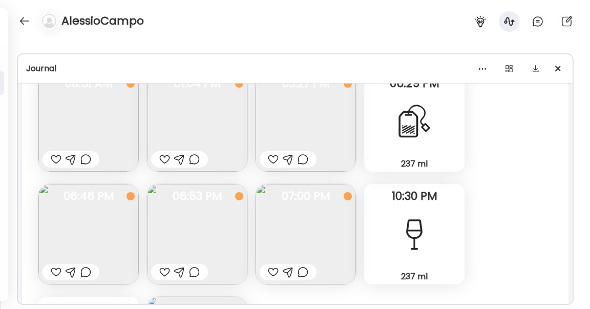
click at [211, 225] on img at bounding box center [197, 234] width 100 height 100
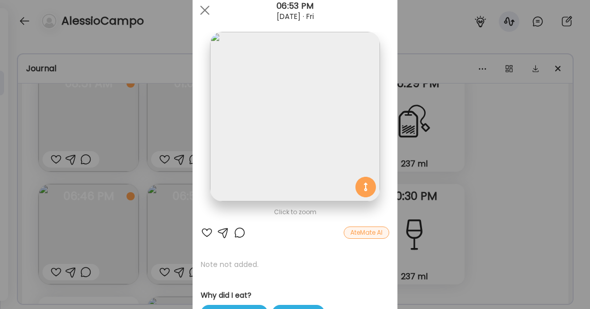
click at [527, 178] on div "Ate Coach Dashboard Wahoo! It’s official Take a moment to set up your Coach Pro…" at bounding box center [295, 154] width 590 height 309
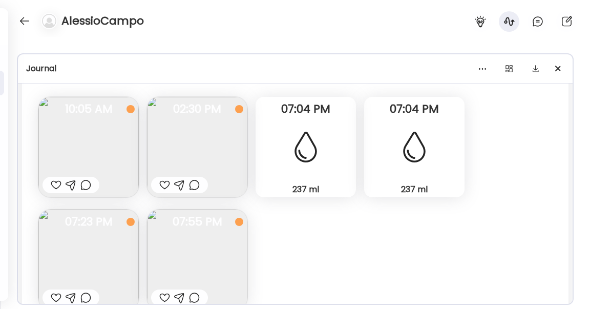
scroll to position [1970, 0]
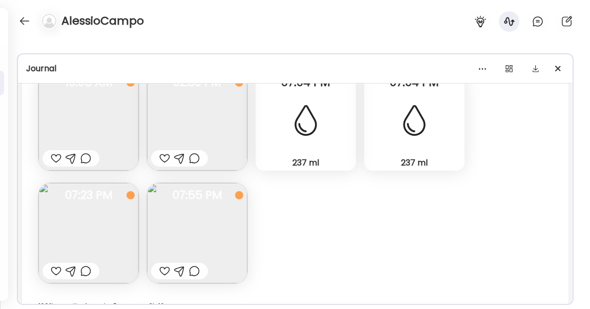
click at [219, 135] on img at bounding box center [197, 120] width 100 height 100
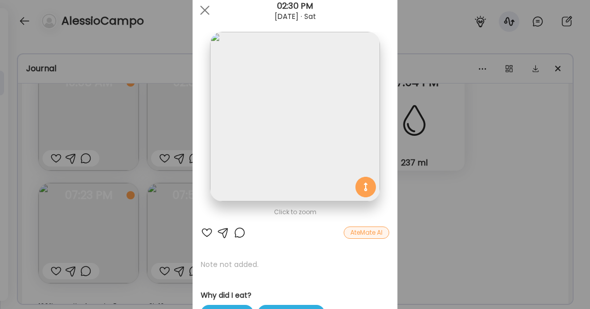
click at [443, 182] on div "Ate Coach Dashboard Wahoo! It’s official Take a moment to set up your Coach Pro…" at bounding box center [295, 154] width 590 height 309
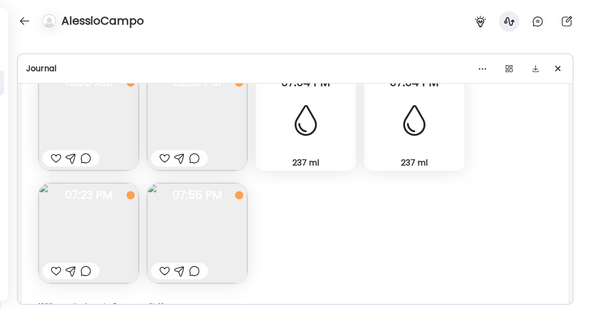
scroll to position [1948, 0]
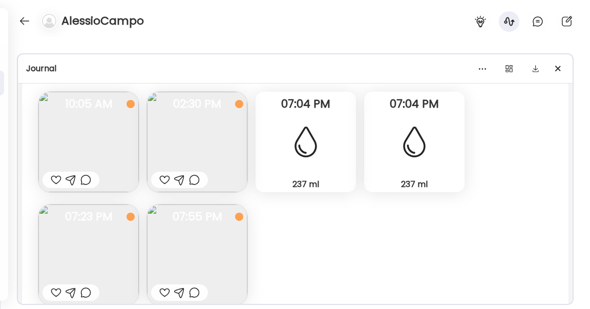
click at [189, 142] on img at bounding box center [197, 142] width 100 height 100
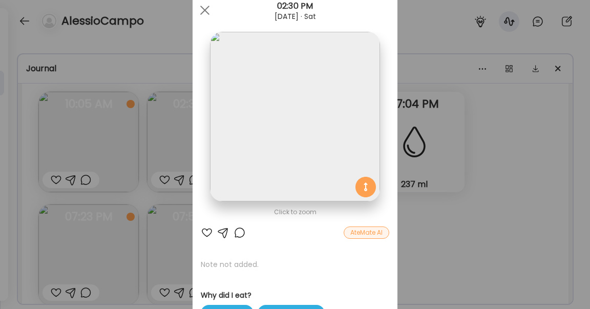
click at [481, 217] on div "Ate Coach Dashboard Wahoo! It’s official Take a moment to set up your Coach Pro…" at bounding box center [295, 154] width 590 height 309
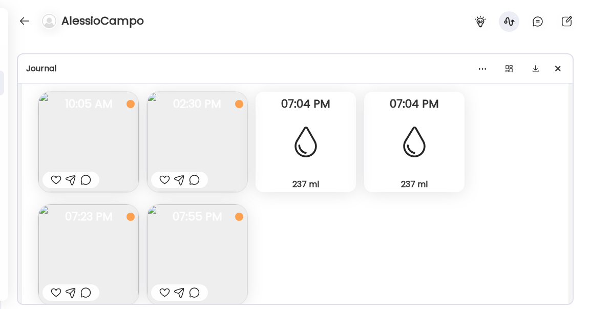
click at [92, 236] on img at bounding box center [88, 254] width 100 height 100
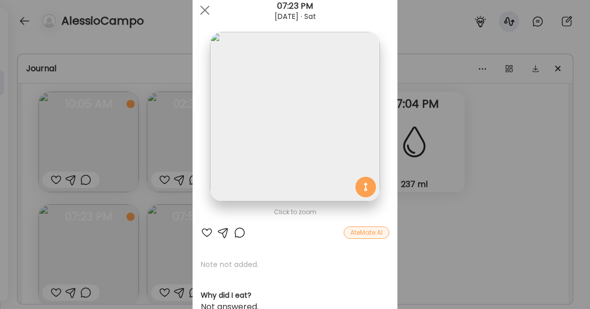
click at [442, 241] on div "Ate Coach Dashboard Wahoo! It’s official Take a moment to set up your Coach Pro…" at bounding box center [295, 154] width 590 height 309
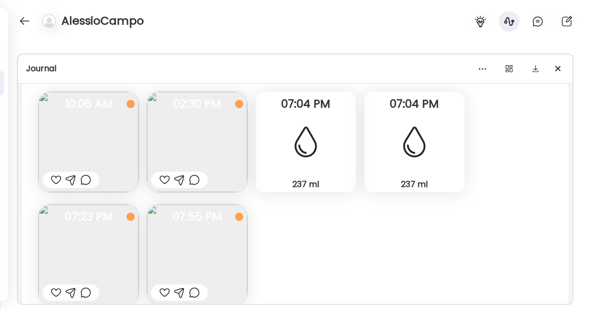
click at [200, 269] on img at bounding box center [197, 254] width 100 height 100
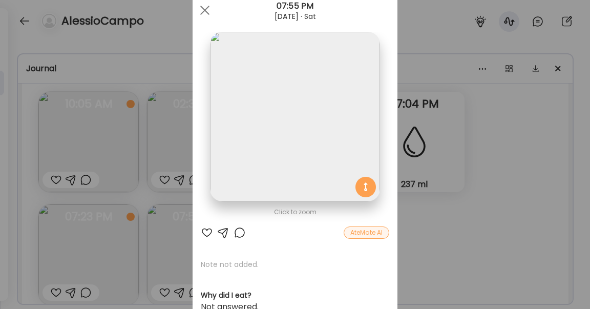
click at [556, 214] on div "Ate Coach Dashboard Wahoo! It’s official Take a moment to set up your Coach Pro…" at bounding box center [295, 154] width 590 height 309
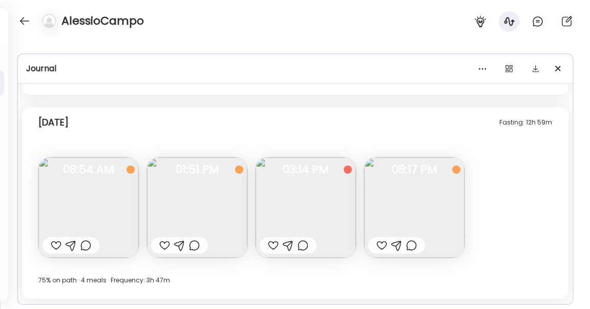
scroll to position [2214, 0]
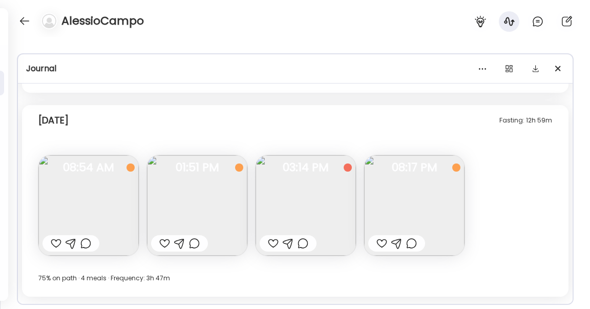
click at [203, 233] on img at bounding box center [197, 205] width 100 height 100
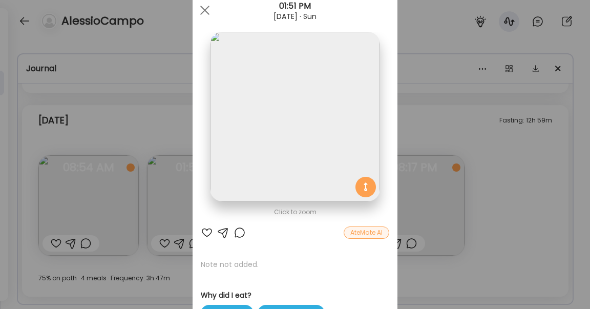
click at [495, 122] on div "Ate Coach Dashboard Wahoo! It’s official Take a moment to set up your Coach Pro…" at bounding box center [295, 154] width 590 height 309
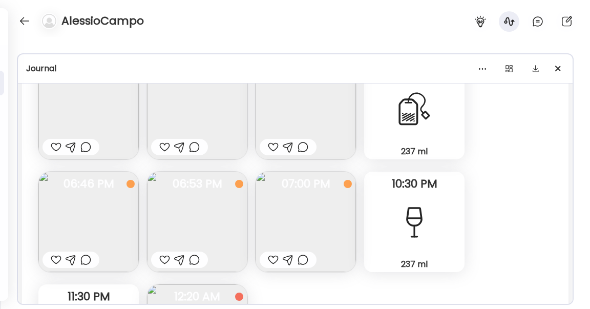
scroll to position [1561, 0]
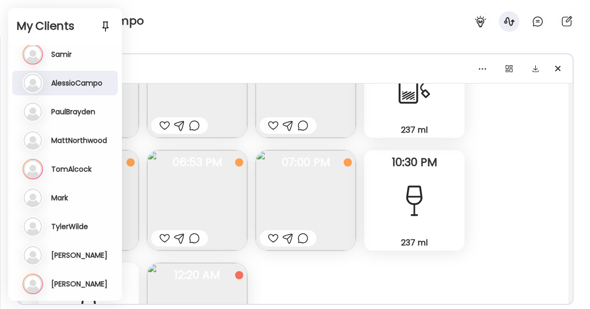
click at [540, 242] on div "Fasting: 11h 23m [DATE] - [DATE] Note not added Why did I eat? It was time Hung…" at bounding box center [295, 201] width 547 height 429
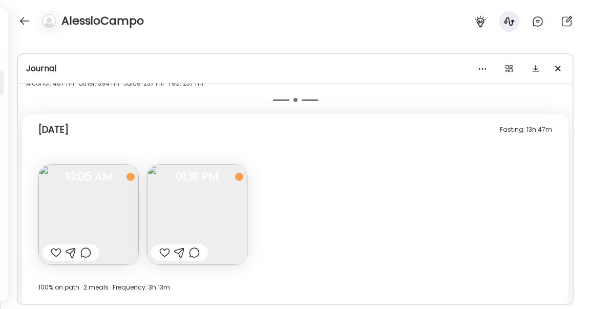
scroll to position [2485, 0]
click at [226, 232] on img at bounding box center [197, 214] width 100 height 100
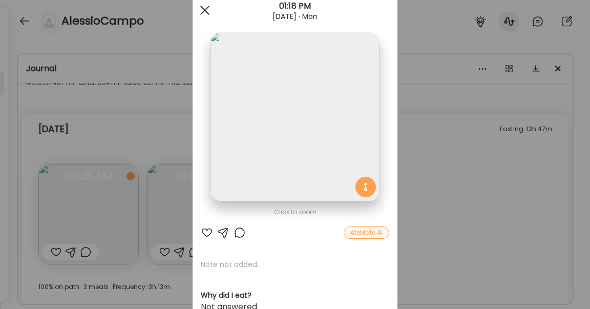
click at [206, 7] on span at bounding box center [204, 10] width 9 height 9
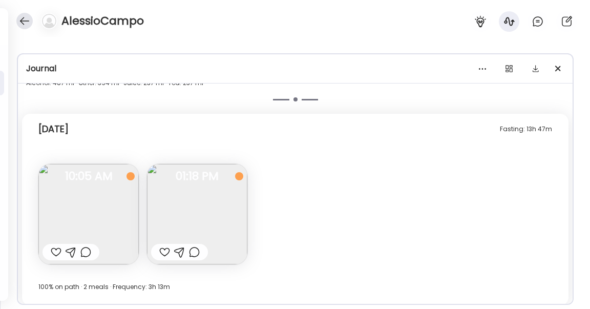
click at [22, 23] on div at bounding box center [24, 21] width 16 height 16
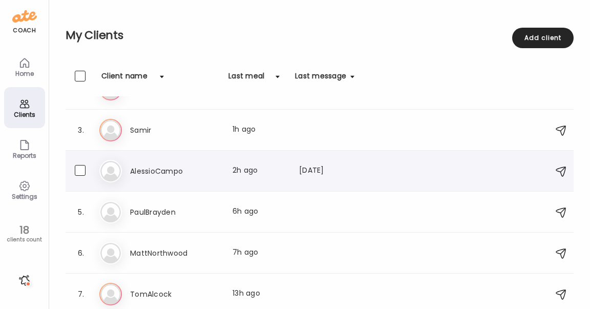
scroll to position [62, 0]
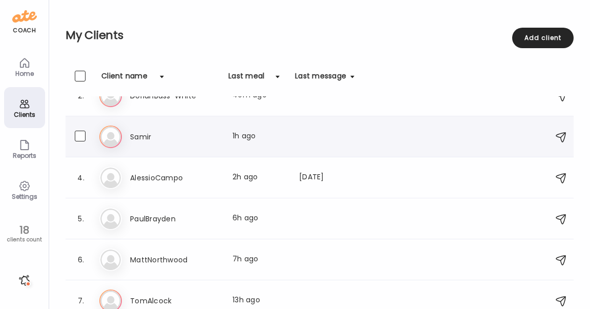
click at [139, 136] on h3 "Samir" at bounding box center [175, 137] width 90 height 12
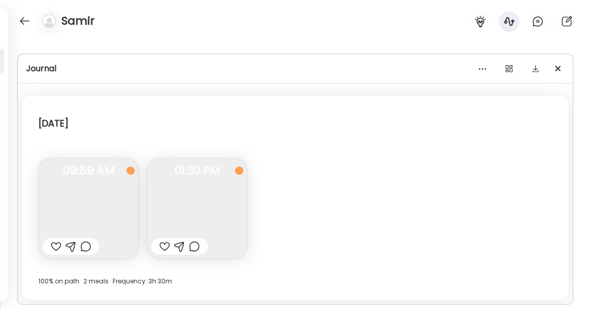
scroll to position [25, 0]
click at [21, 20] on div at bounding box center [24, 21] width 16 height 16
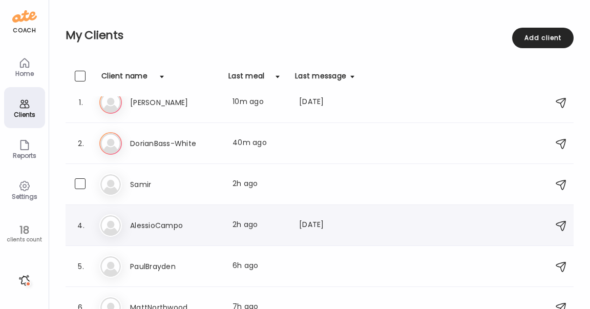
scroll to position [0, 0]
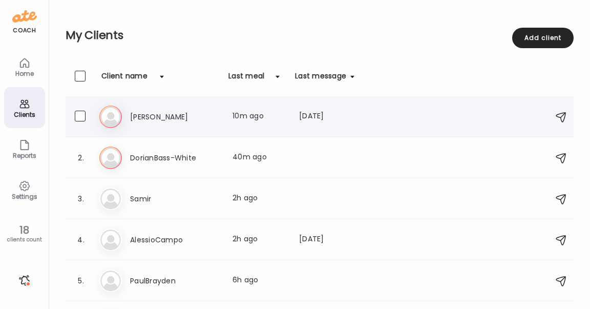
click at [156, 116] on h3 "[PERSON_NAME]" at bounding box center [175, 117] width 90 height 12
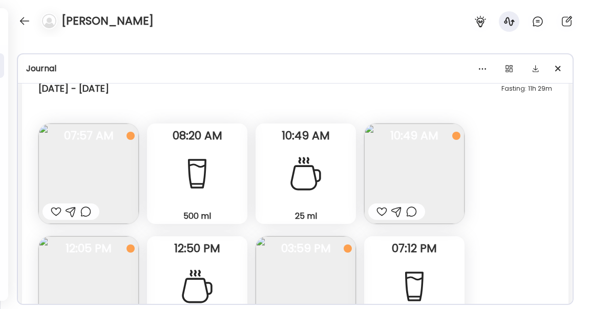
scroll to position [13790, 0]
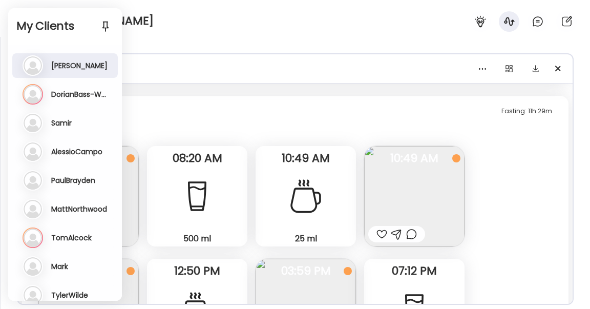
click at [22, 12] on div "My Clients Add client" at bounding box center [65, 26] width 114 height 37
click at [204, 64] on div "Journal" at bounding box center [295, 68] width 538 height 12
click at [182, 50] on div "Profile ****** Goal is to Reduce weight in a healthy way Manage Insights On pat…" at bounding box center [295, 173] width 590 height 272
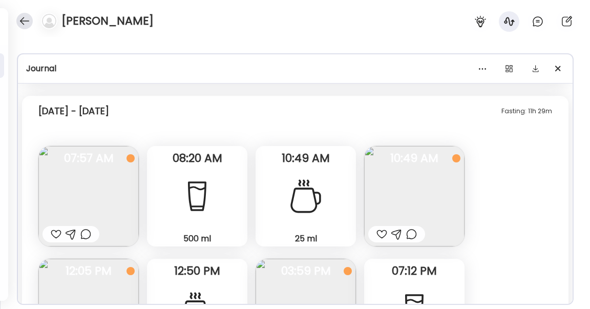
click at [22, 20] on div at bounding box center [24, 21] width 16 height 16
